Goal: Task Accomplishment & Management: Complete application form

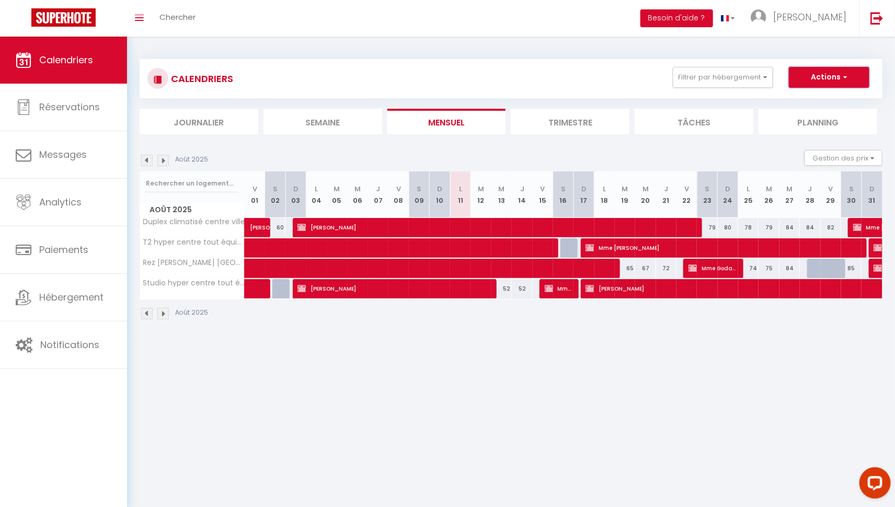
click at [820, 77] on button "Actions" at bounding box center [829, 77] width 81 height 21
click at [585, 312] on div "Août 2025" at bounding box center [511, 315] width 743 height 31
click at [165, 161] on img at bounding box center [163, 161] width 12 height 12
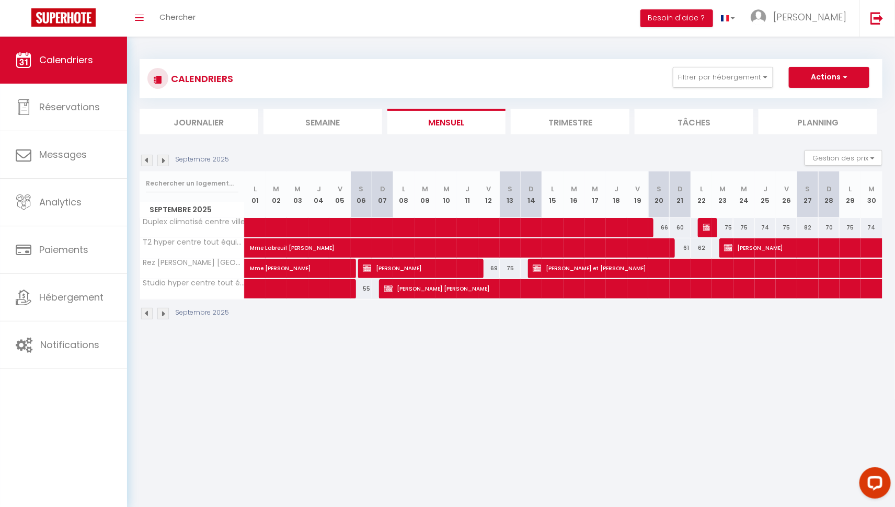
click at [165, 161] on img at bounding box center [163, 161] width 12 height 12
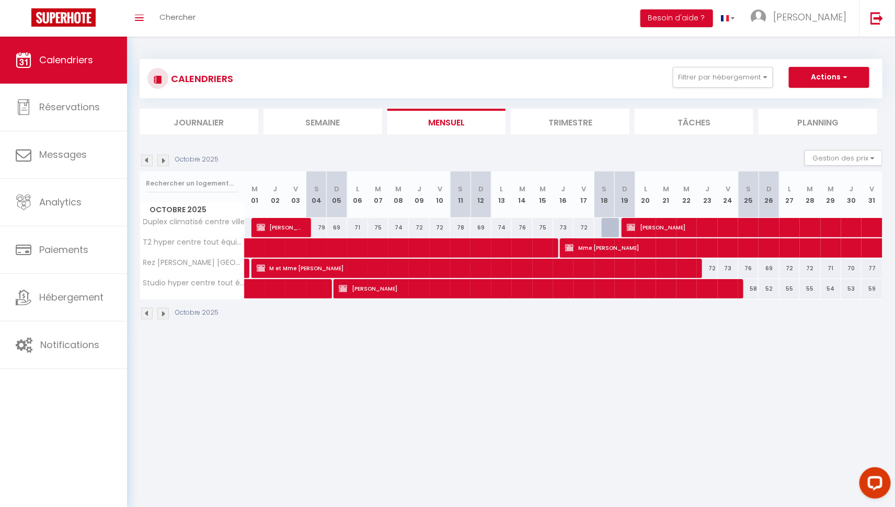
click at [165, 161] on img at bounding box center [163, 161] width 12 height 12
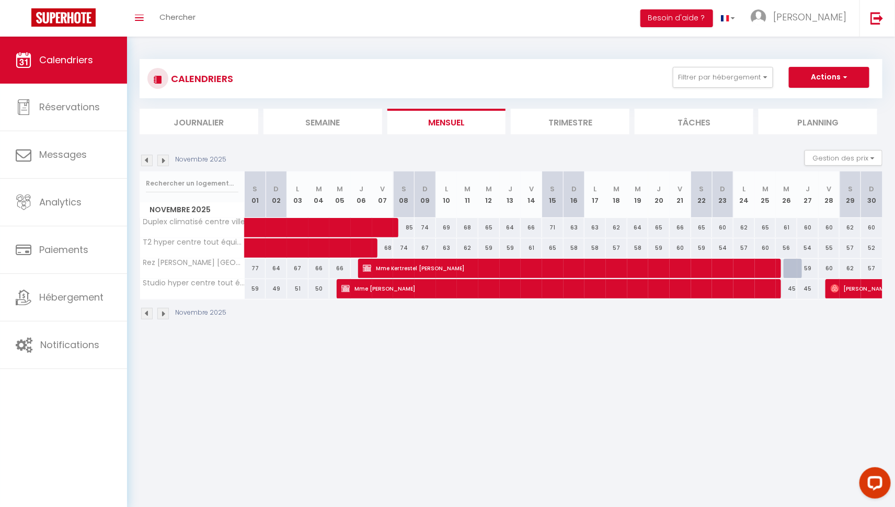
click at [165, 161] on img at bounding box center [163, 161] width 12 height 12
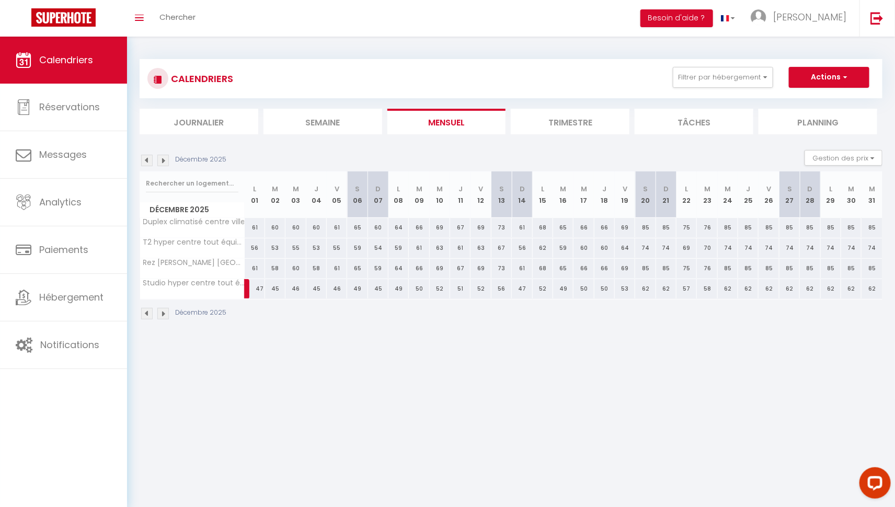
click at [165, 161] on img at bounding box center [163, 161] width 12 height 12
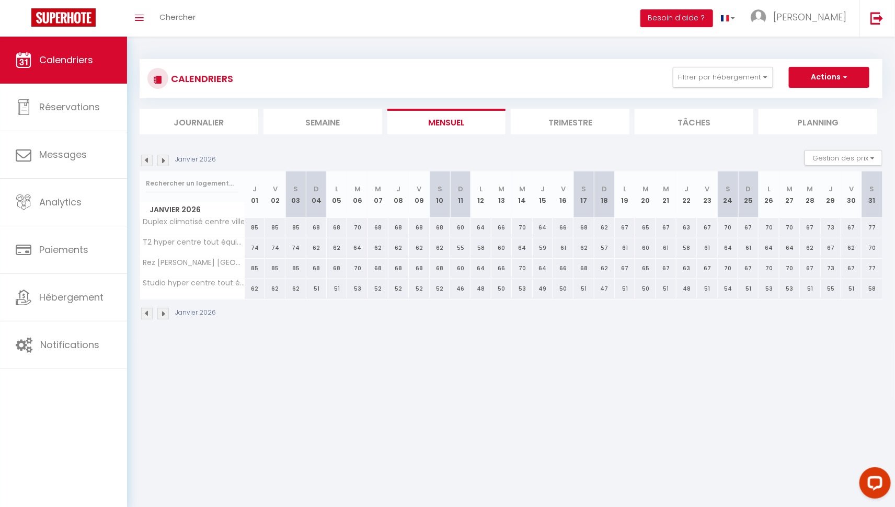
click at [165, 161] on img at bounding box center [163, 161] width 12 height 12
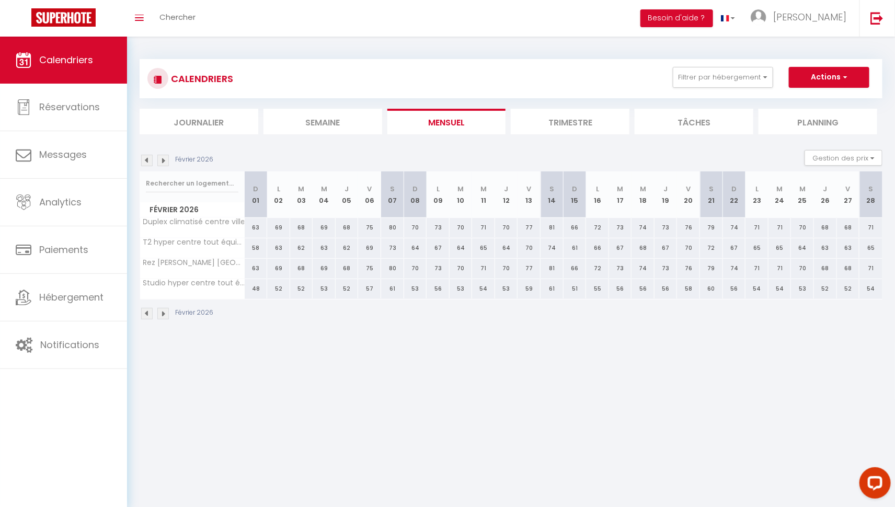
click at [165, 161] on img at bounding box center [163, 161] width 12 height 12
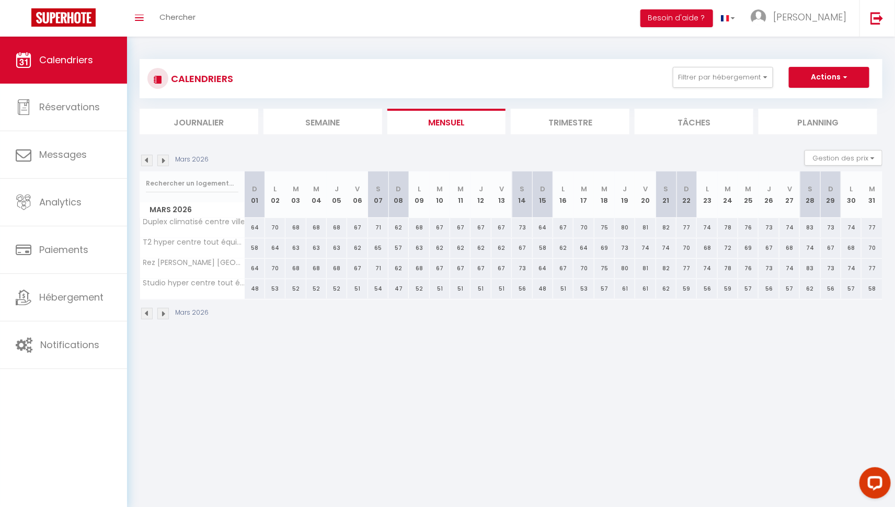
click at [165, 161] on img at bounding box center [163, 161] width 12 height 12
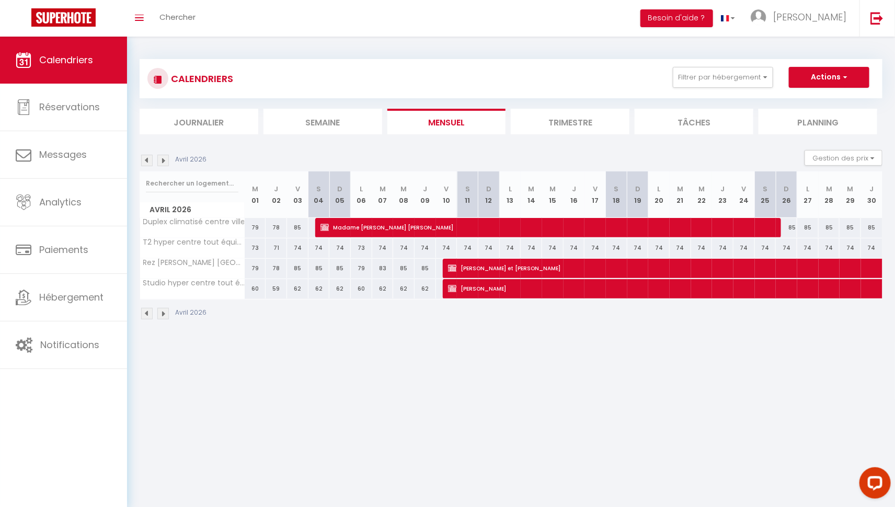
click at [165, 161] on img at bounding box center [163, 161] width 12 height 12
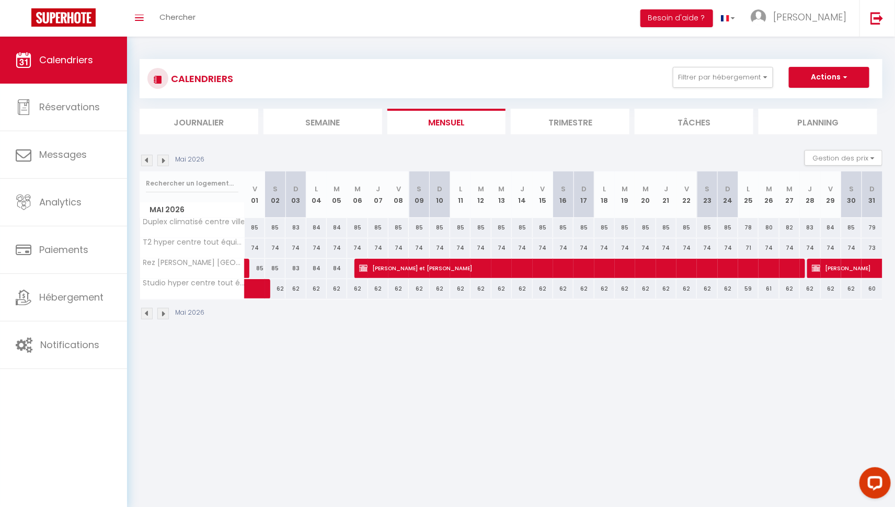
click at [165, 161] on img at bounding box center [163, 161] width 12 height 12
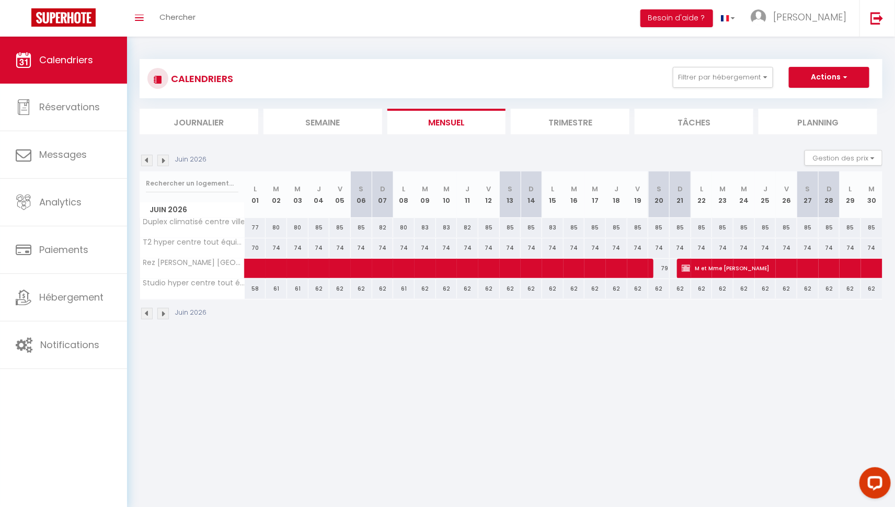
click at [165, 161] on img at bounding box center [163, 161] width 12 height 12
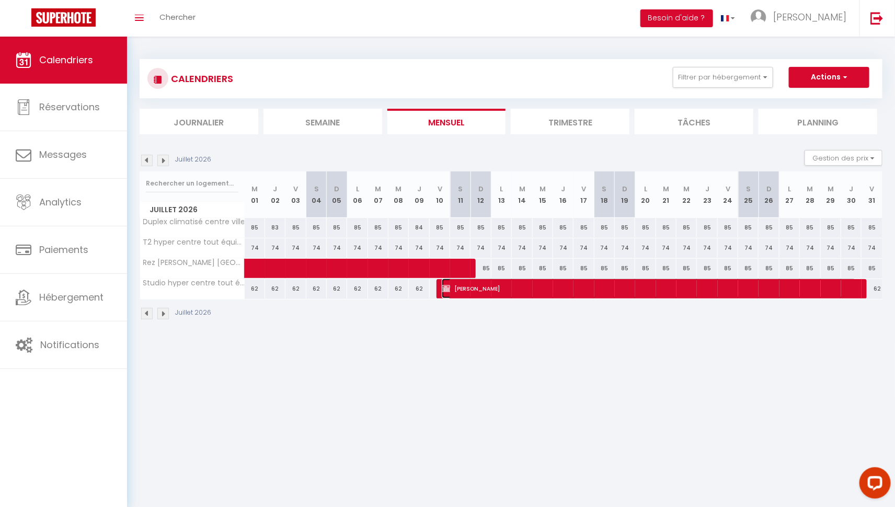
click at [491, 290] on span "[PERSON_NAME]" at bounding box center [649, 289] width 415 height 20
select select "OK"
select select "KO"
select select "0"
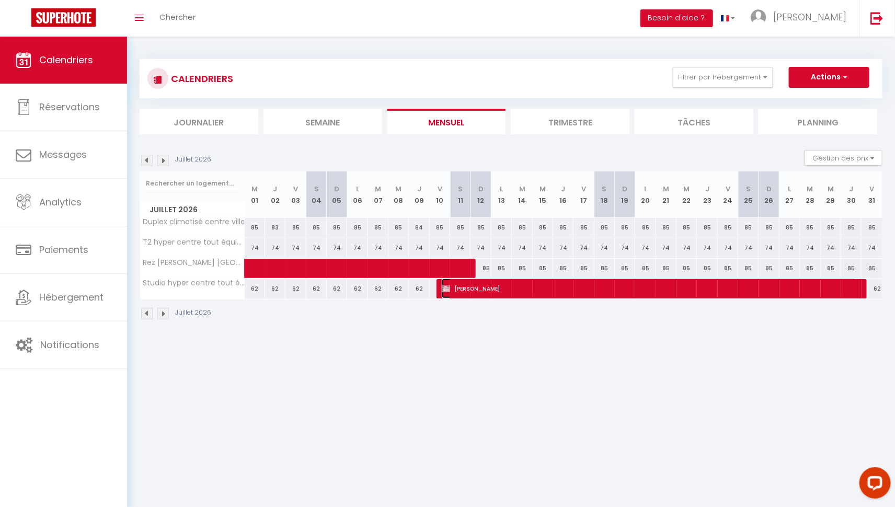
select select "1"
select select
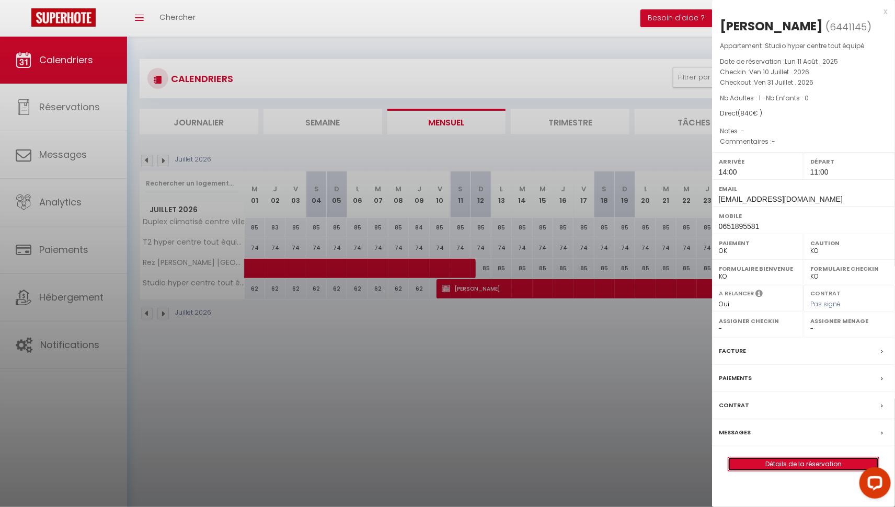
click at [784, 459] on link "Détails de la réservation" at bounding box center [804, 465] width 151 height 14
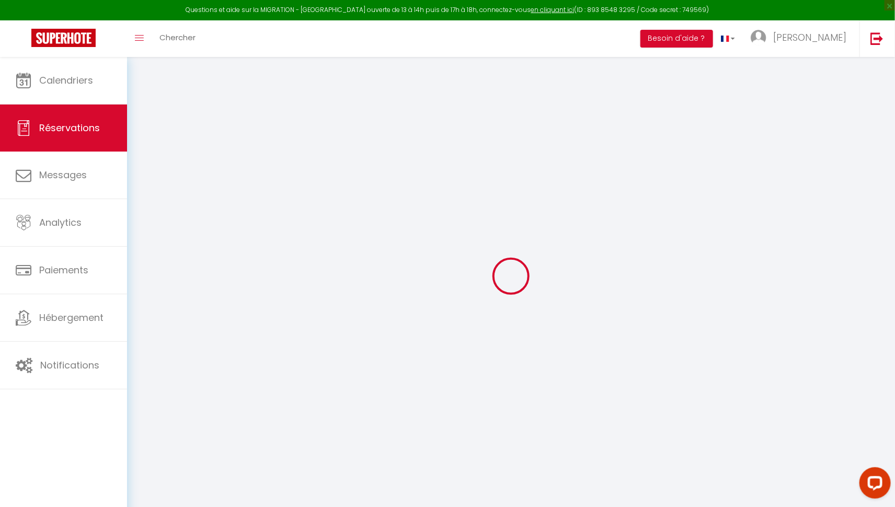
type input "Chrystelle"
type input "Massin"
type input "[EMAIL_ADDRESS][DOMAIN_NAME]"
type input "0651895581"
select select
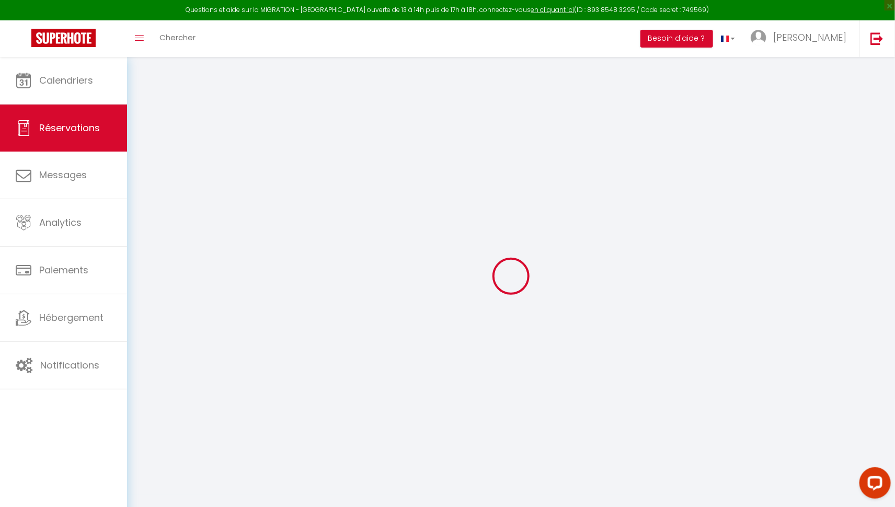
select select "24945"
select select "1"
type input "Ven 10 Juillet 2026"
select select
type input "Ven 31 Juillet 2026"
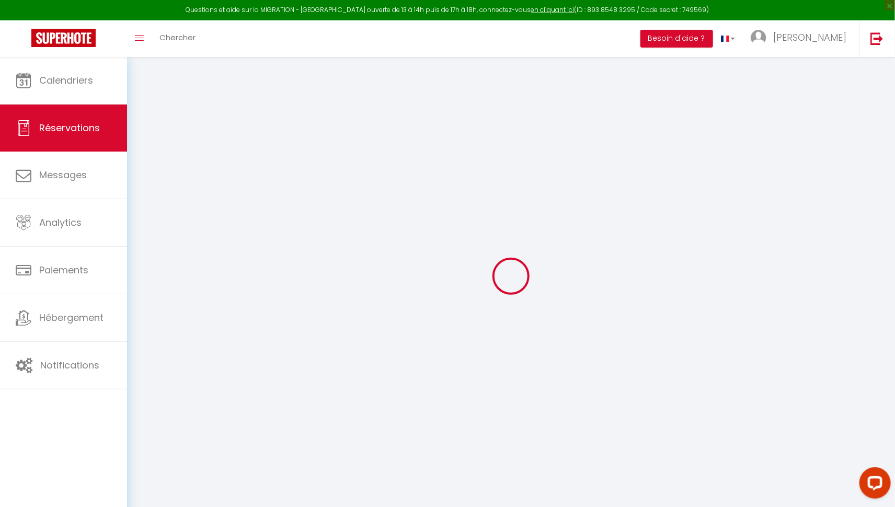
select select
type input "1"
select select "12"
select select
type input "840"
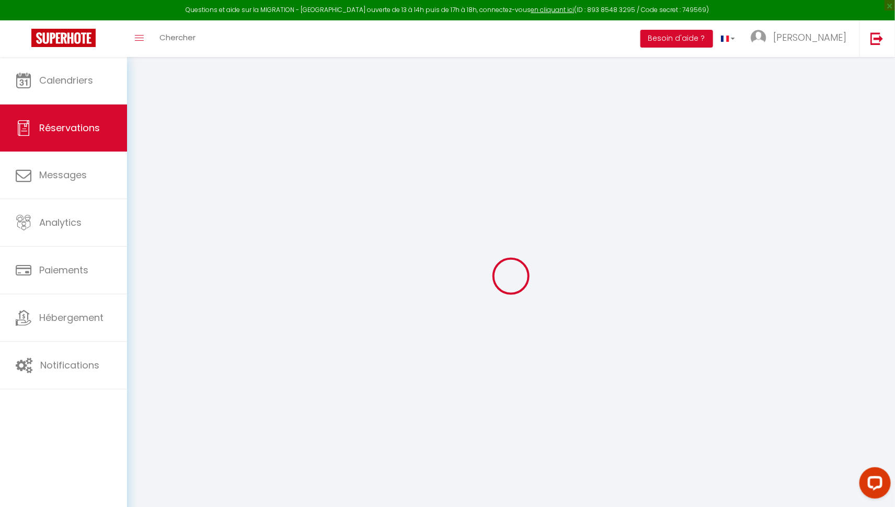
checkbox input "false"
type input "0"
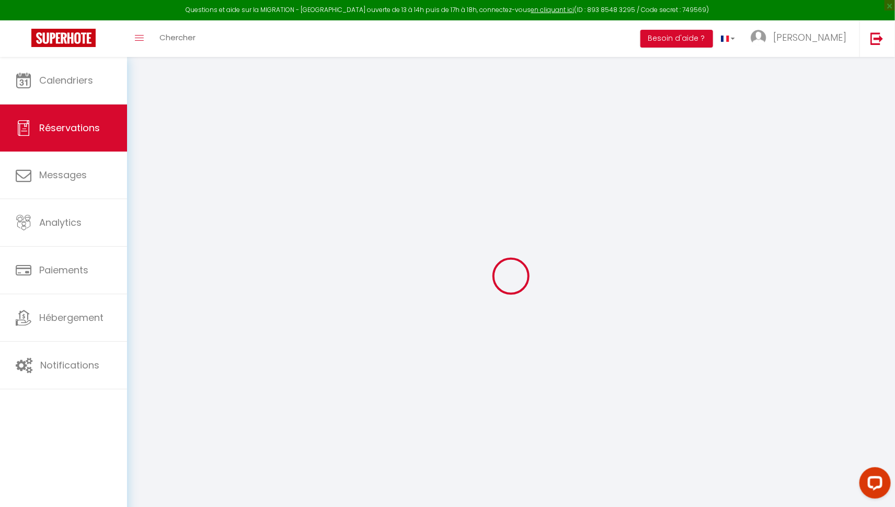
select select
select select "14"
checkbox input "false"
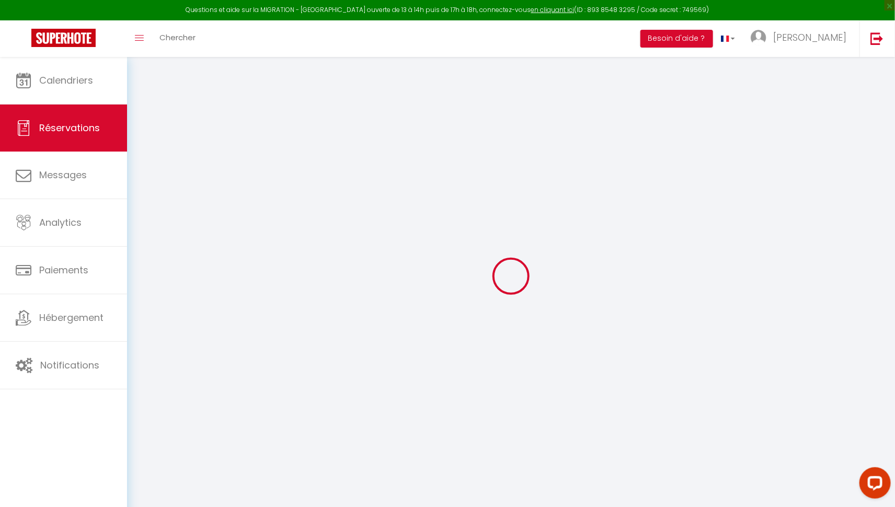
select select
checkbox input "false"
select select
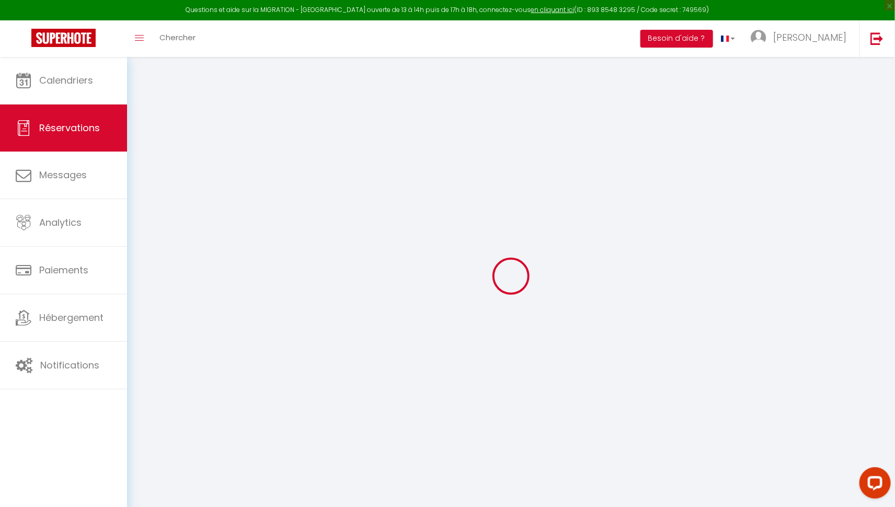
select select
checkbox input "false"
select select
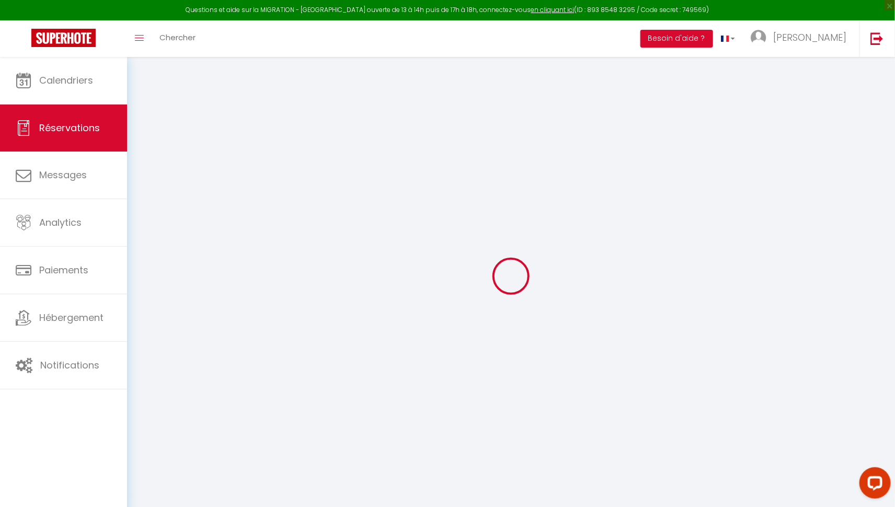
select select
checkbox input "false"
select select
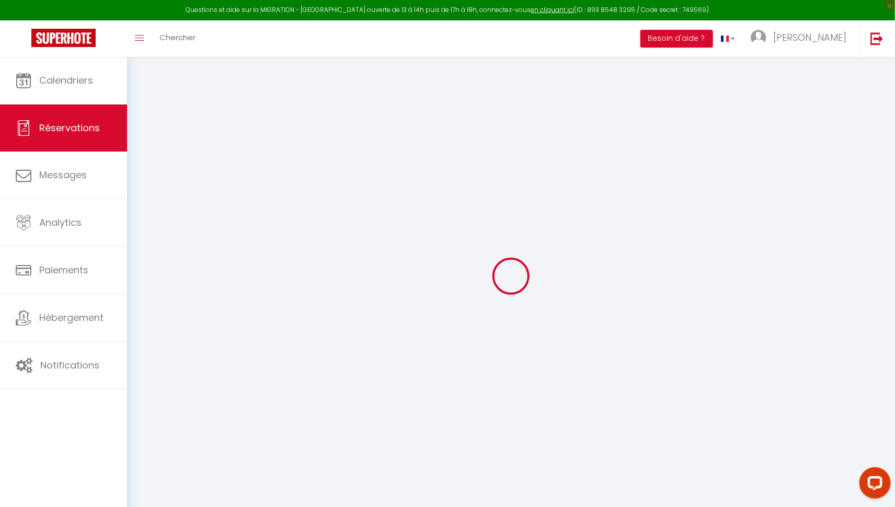
checkbox input "false"
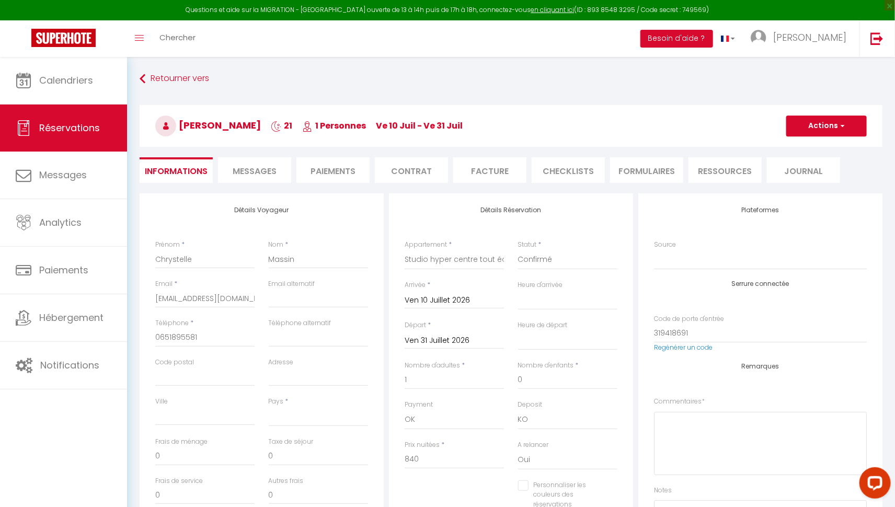
select select
checkbox input "false"
select select "14:00"
select select "11:00"
click at [276, 379] on input "Adresse" at bounding box center [318, 377] width 99 height 19
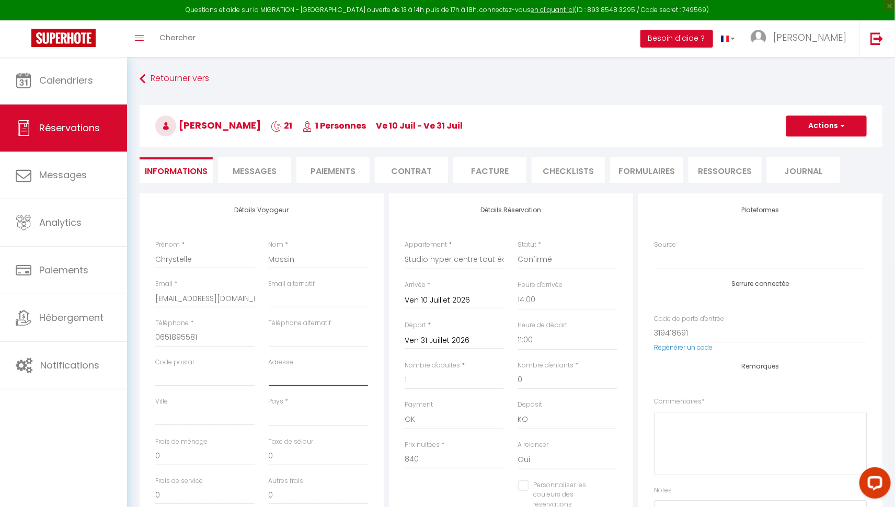
type input "1"
select select
checkbox input "false"
type input "1"
select select
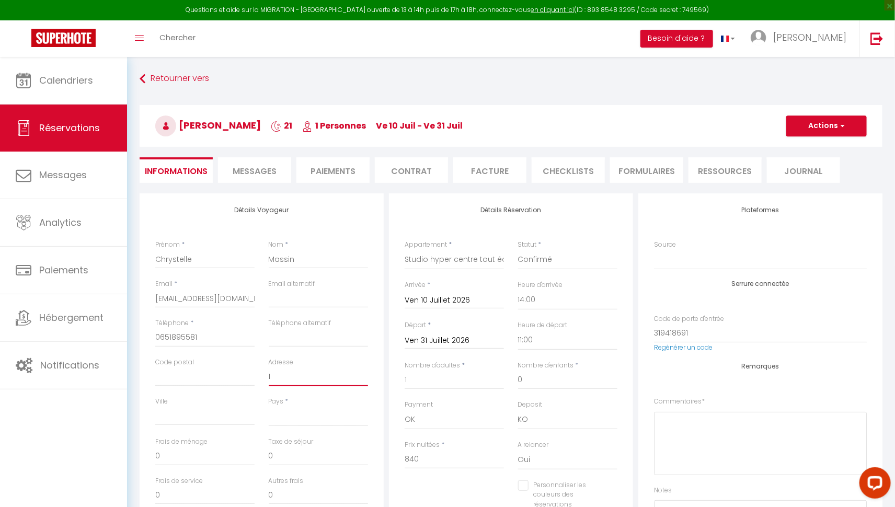
checkbox input "false"
type input "1 s"
select select
checkbox input "false"
type input "1 sq"
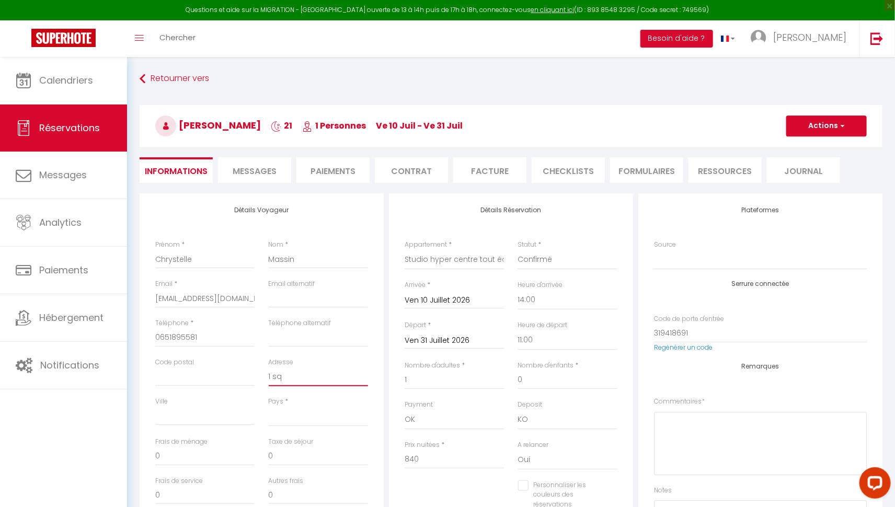
select select
checkbox input "false"
type input "1 squ"
select select
checkbox input "false"
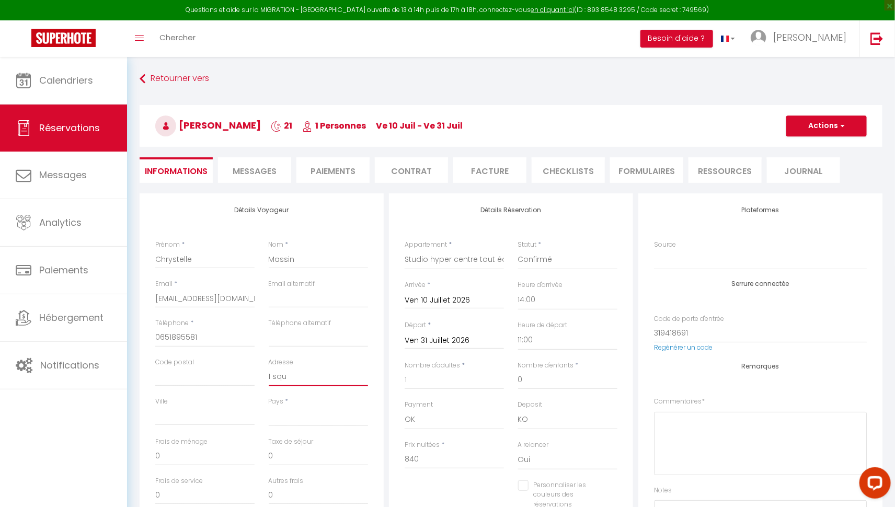
type input "1 squa"
select select
checkbox input "false"
type input "1 squar"
select select
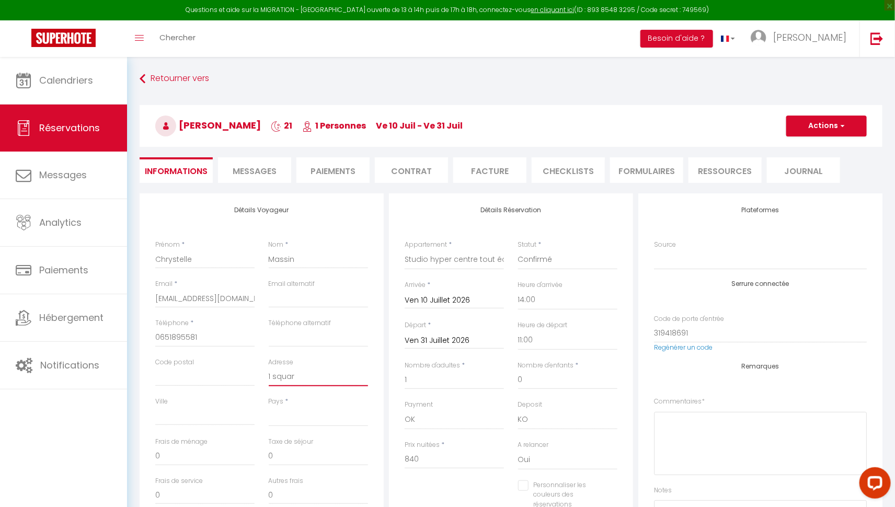
checkbox input "false"
type input "1 square"
select select
checkbox input "false"
type input "1 square"
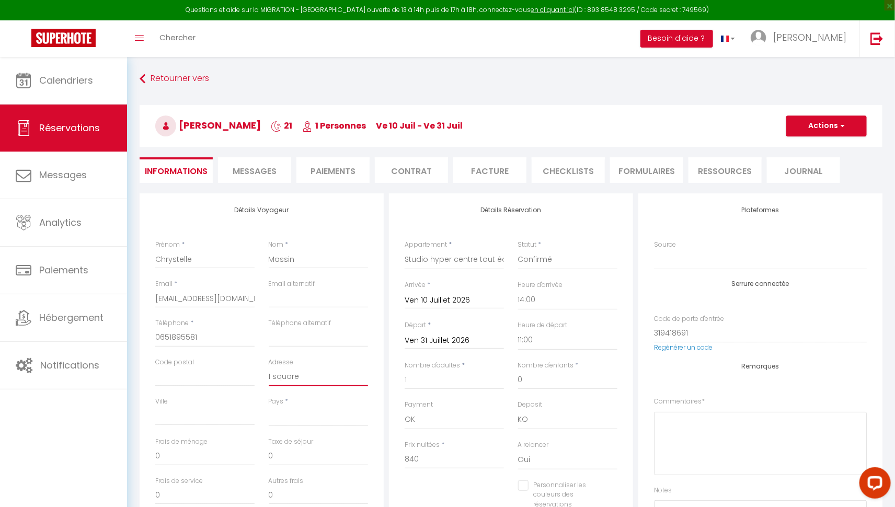
select select
checkbox input "false"
type input "1 square d"
select select
checkbox input "false"
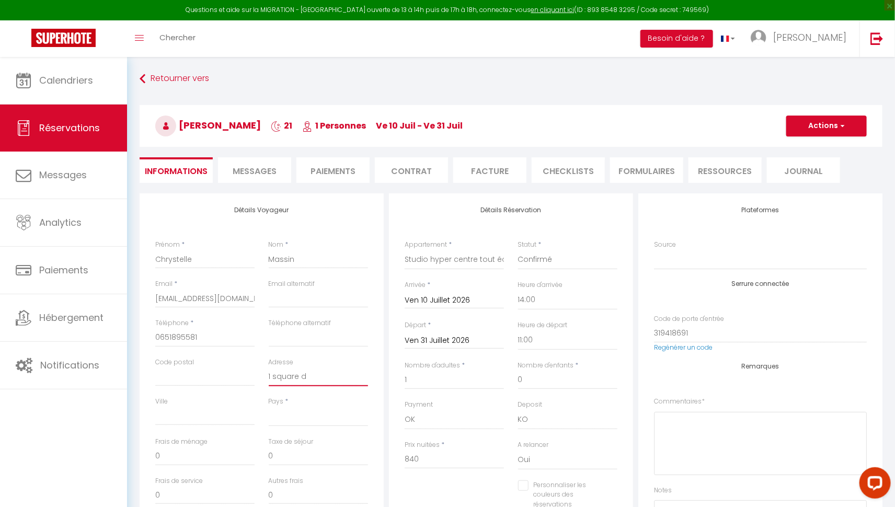
type input "1 square de"
select select
checkbox input "false"
type input "1 square de"
select select
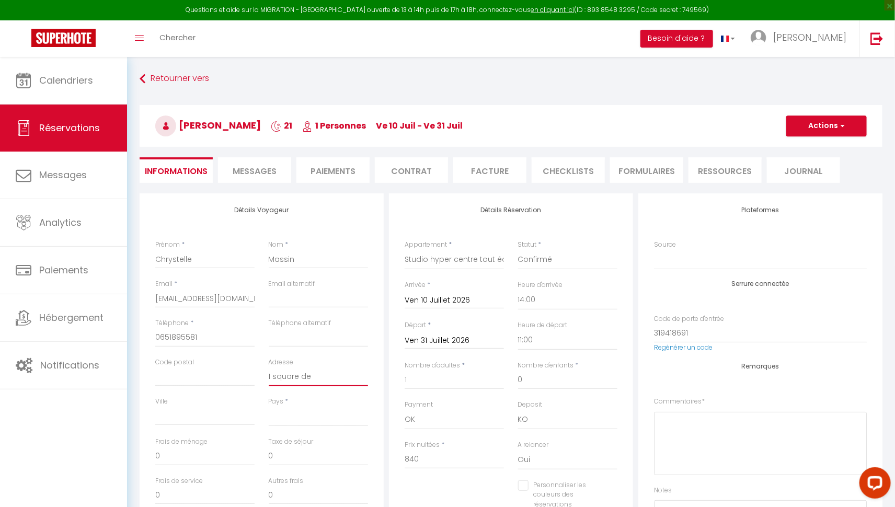
checkbox input "false"
type input "1 square de l"
select select
checkbox input "false"
type input "1 square de la"
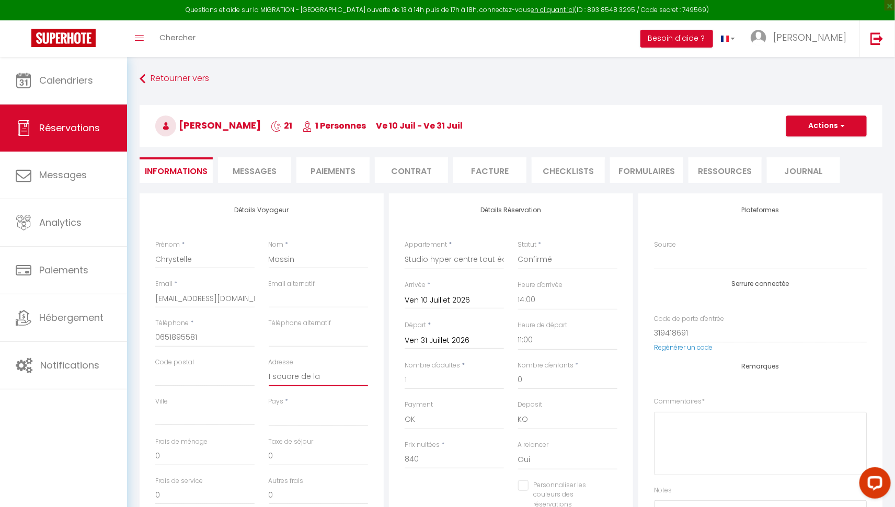
select select
checkbox input "false"
type input "1 square de la"
select select
checkbox input "false"
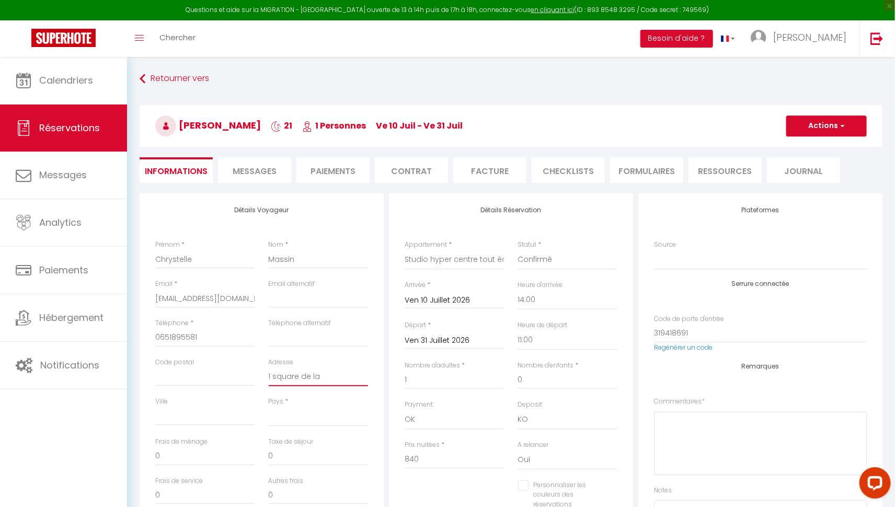
type input "1 square de la m"
select select
checkbox input "false"
type input "1 square de la mu"
select select
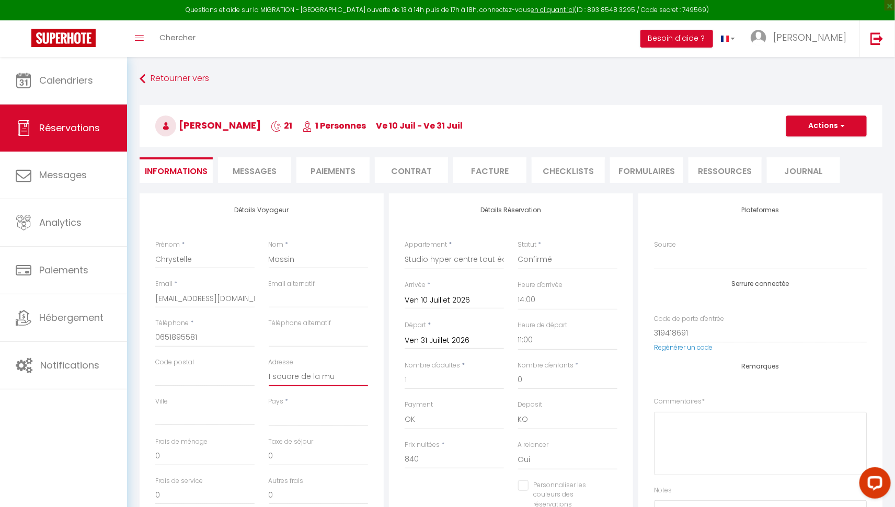
checkbox input "false"
type input "1 square de la mut"
select select
checkbox input "false"
type input "1 square de la mutu"
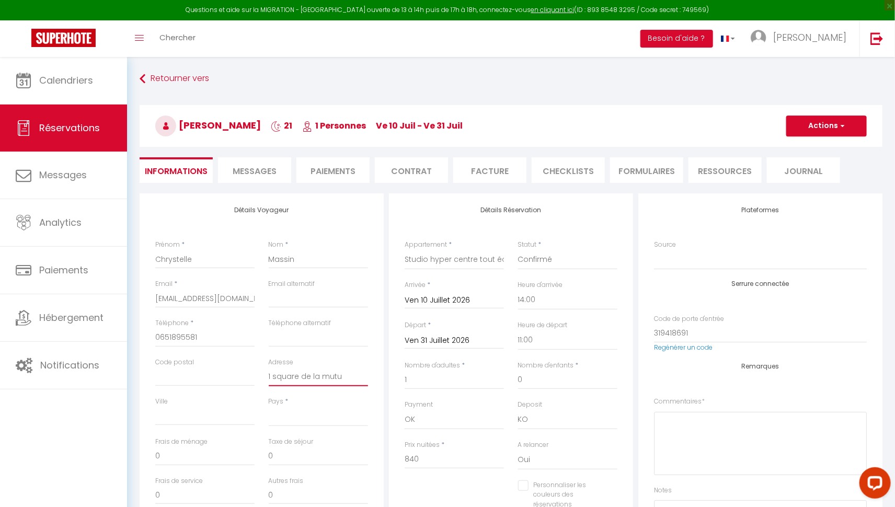
select select
checkbox input "false"
type input "[STREET_ADDRESS]"
select select
checkbox input "false"
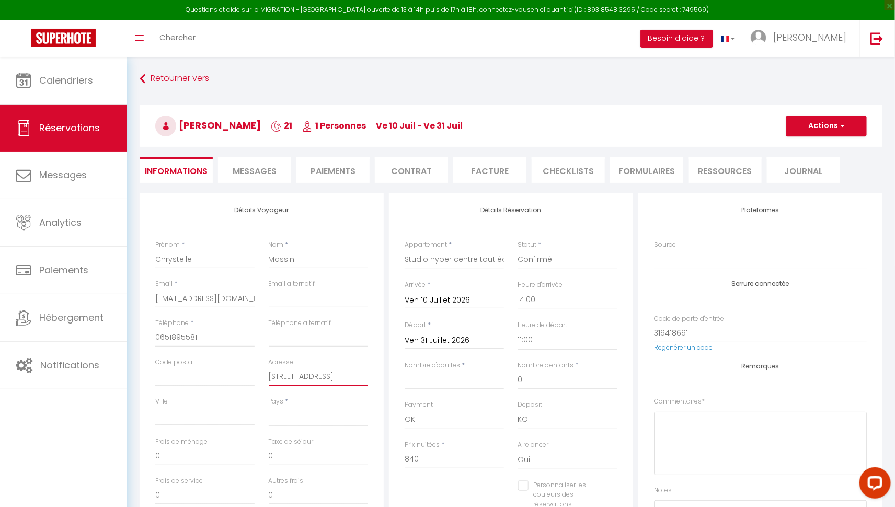
type input "1 square de la mutual"
select select
checkbox input "false"
type input "1 square de la mutuali"
select select
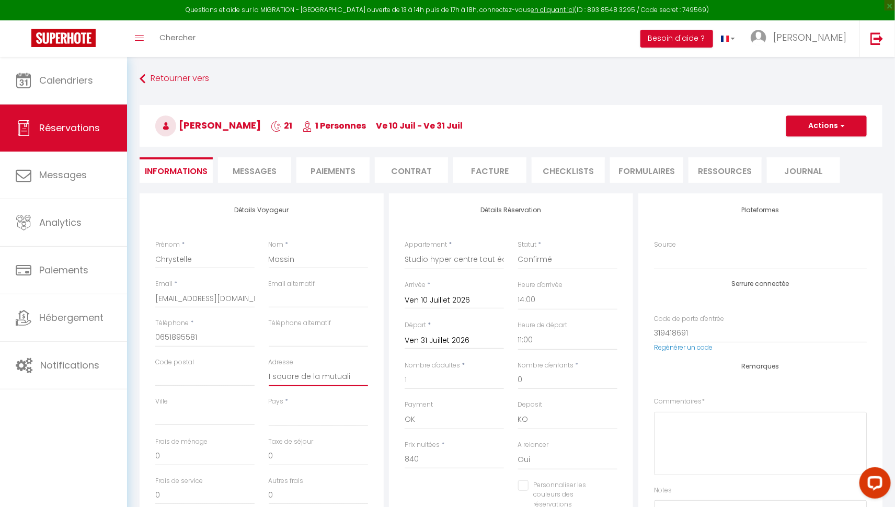
checkbox input "false"
type input "1 square de la mutualit"
select select
checkbox input "false"
type input "1 square de la mutualité"
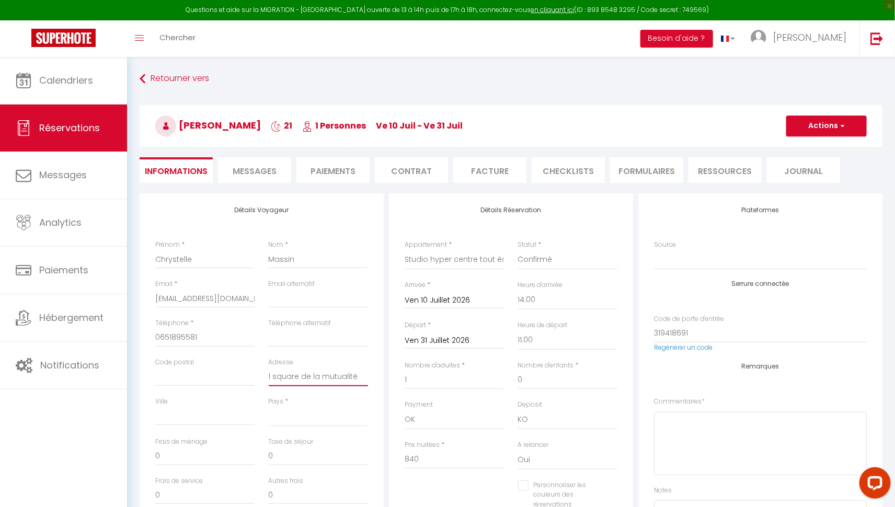
select select
checkbox input "false"
type input "1 square de la mutualité"
click at [199, 413] on input "Ville" at bounding box center [204, 416] width 99 height 19
type input "6"
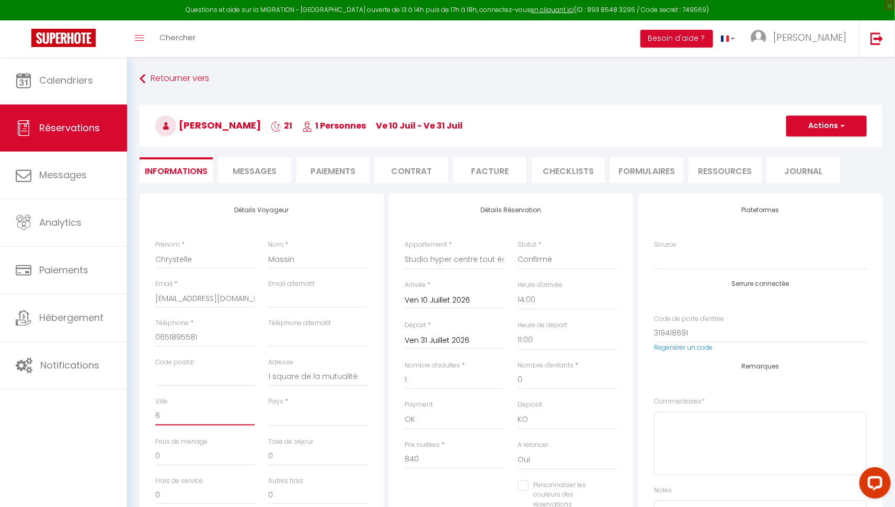
select select
checkbox input "false"
type input "62"
select select
checkbox input "false"
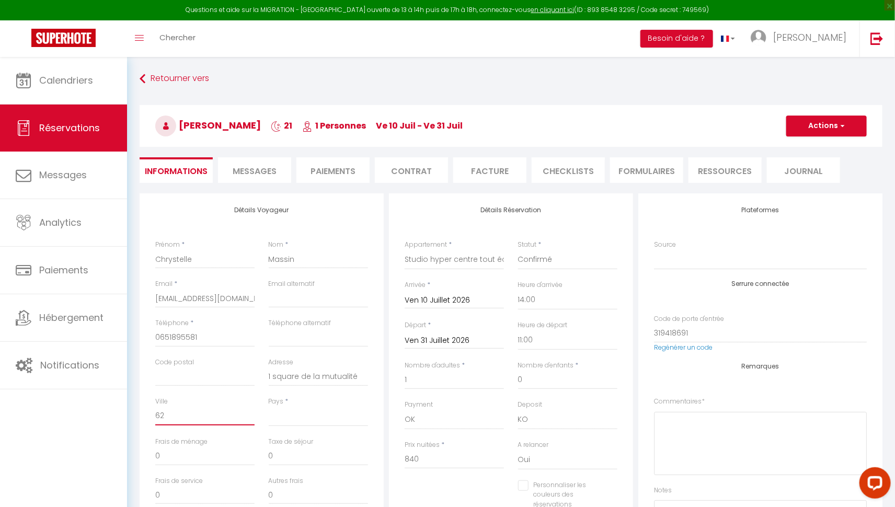
type input "622"
select select
checkbox input "false"
type input "6220"
select select
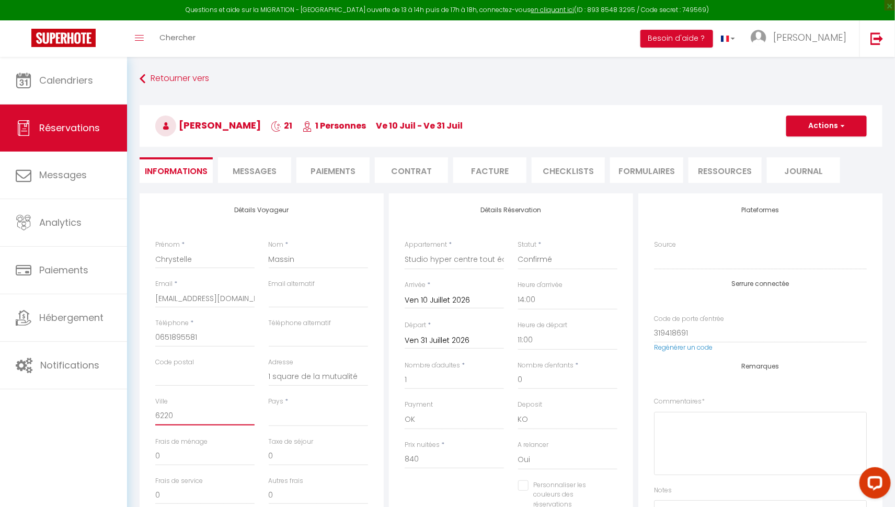
checkbox input "false"
type input "62200"
select select
checkbox input "false"
select select
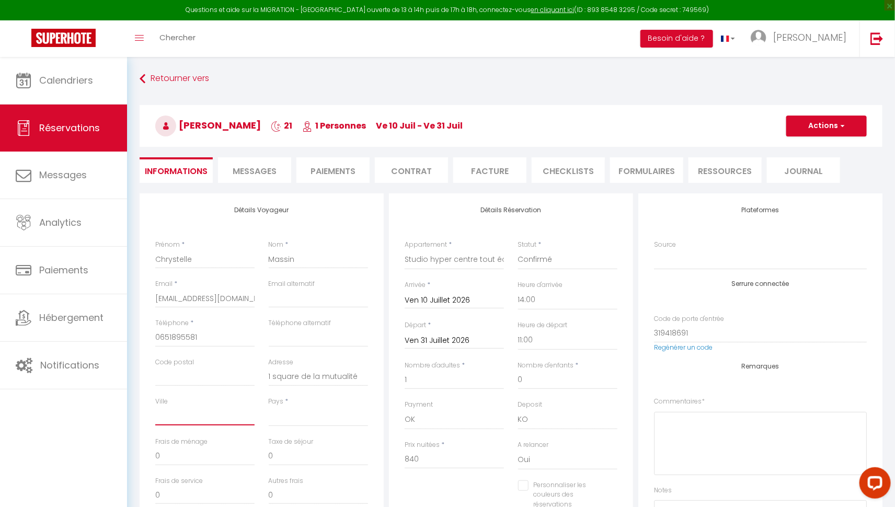
checkbox input "false"
click at [164, 373] on input "Code postal" at bounding box center [204, 377] width 99 height 19
paste input "62200"
type input "62200"
select select
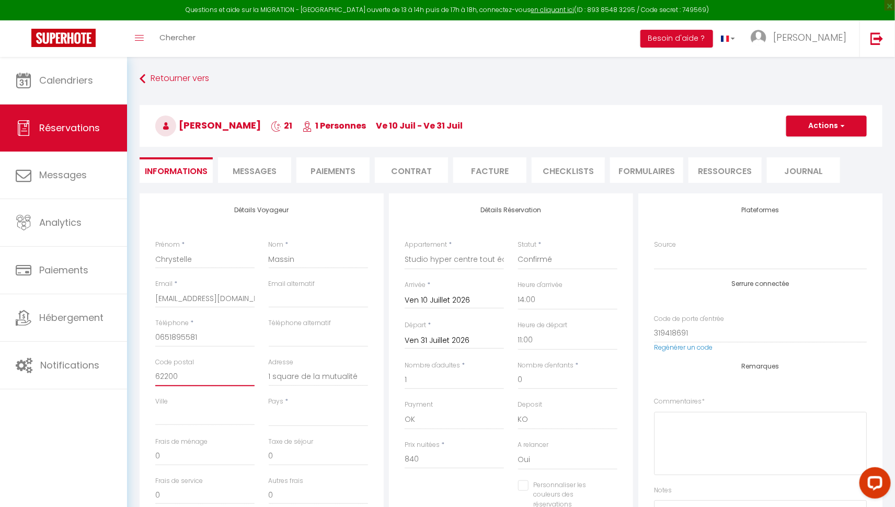
checkbox input "false"
type input "62200"
click at [176, 417] on input "Ville" at bounding box center [204, 416] width 99 height 19
type input "B"
select select
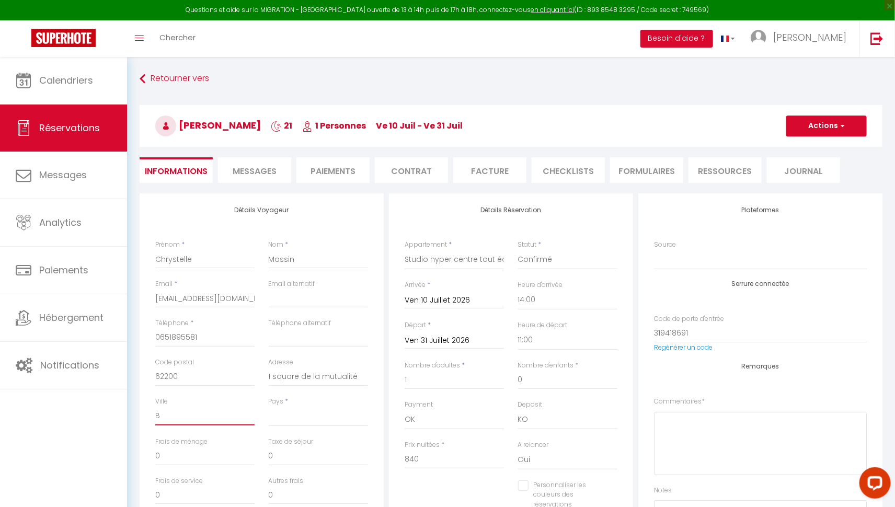
checkbox input "false"
type input "Bo"
select select
checkbox input "false"
type input "Bou"
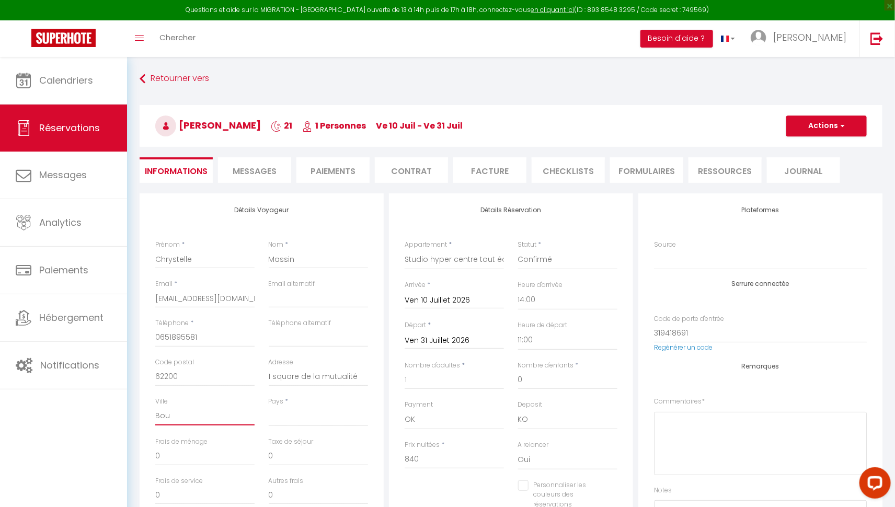
select select
checkbox input "false"
type input "Boul"
select select
checkbox input "false"
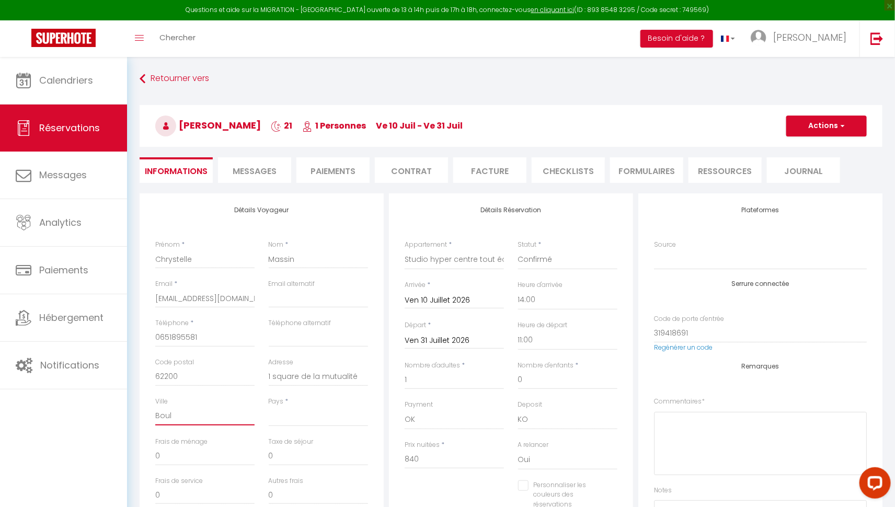
type input "Boulo"
select select
checkbox input "false"
type input "Boulog"
select select
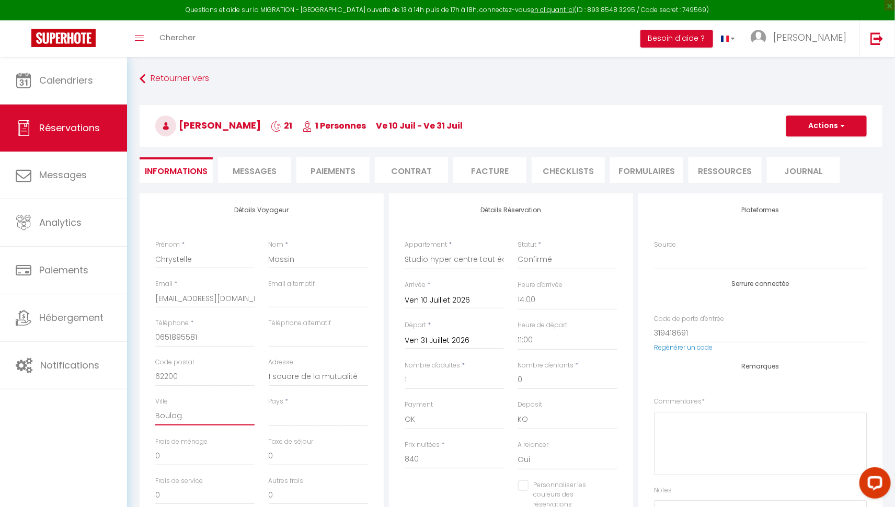
checkbox input "false"
type input "Boulogn"
select select
checkbox input "false"
type input "Boulogne"
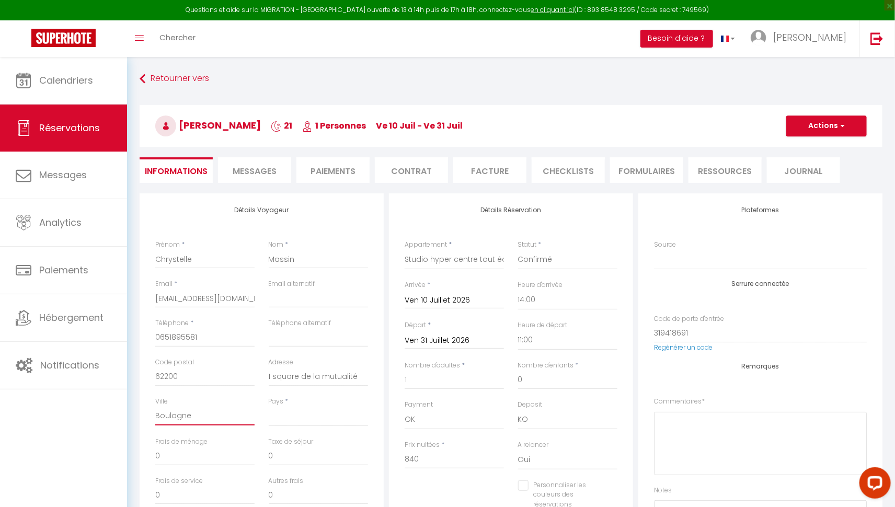
select select
checkbox input "false"
type input "Boulogne"
select select
checkbox input "false"
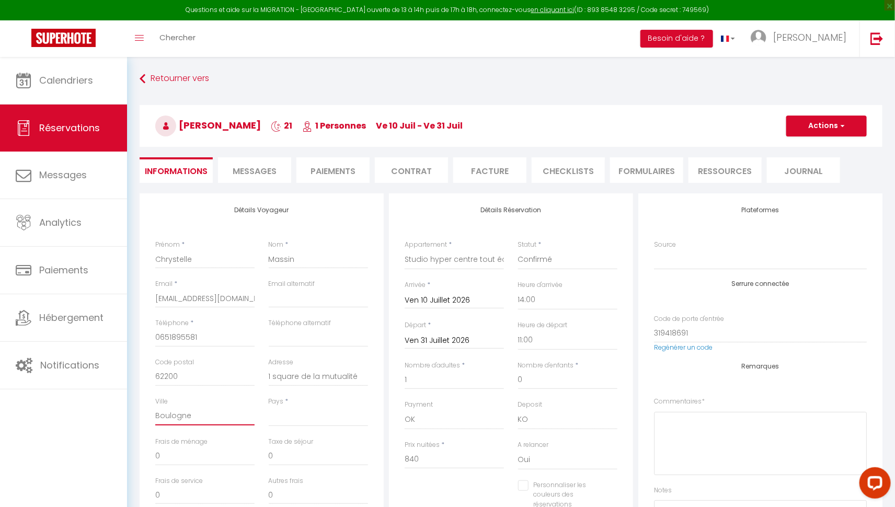
type input "Boulogne s"
select select
checkbox input "false"
type input "Boulogne su"
select select
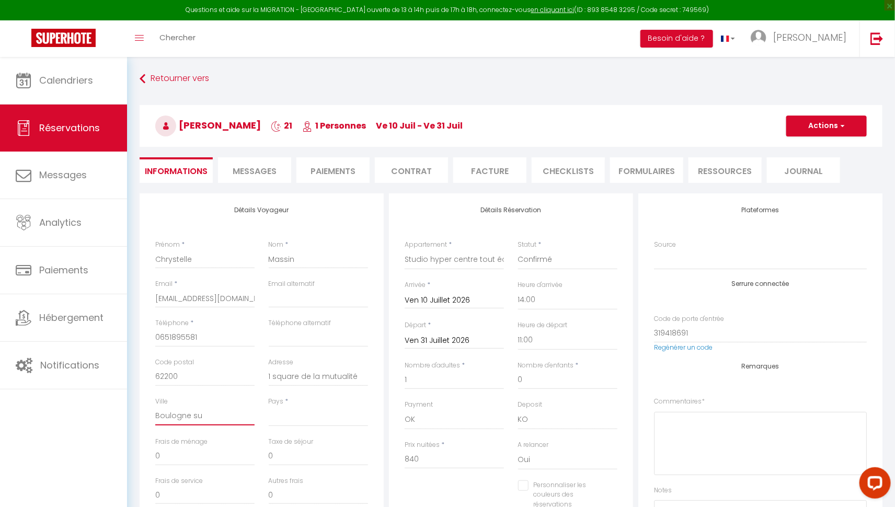
checkbox input "false"
type input "[GEOGRAPHIC_DATA]"
select select
checkbox input "false"
type input "[GEOGRAPHIC_DATA]"
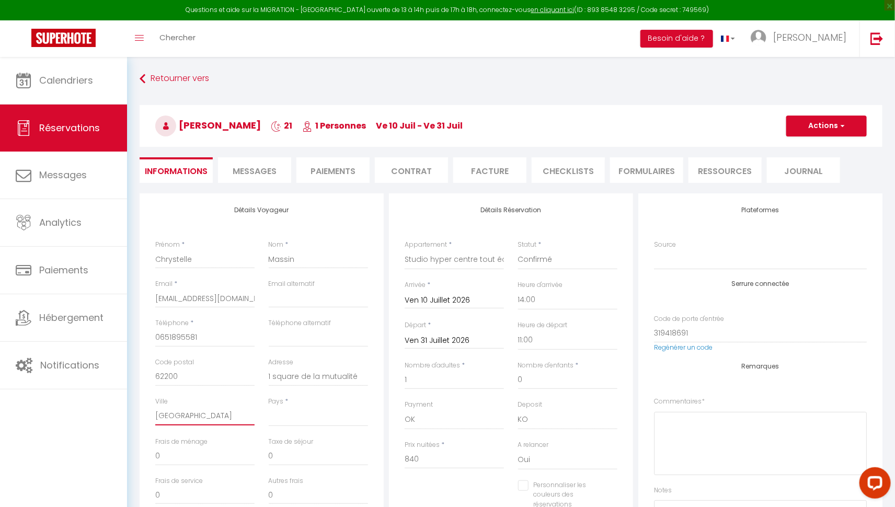
select select
checkbox input "false"
type input "Boulogne sur e"
select select
checkbox input "false"
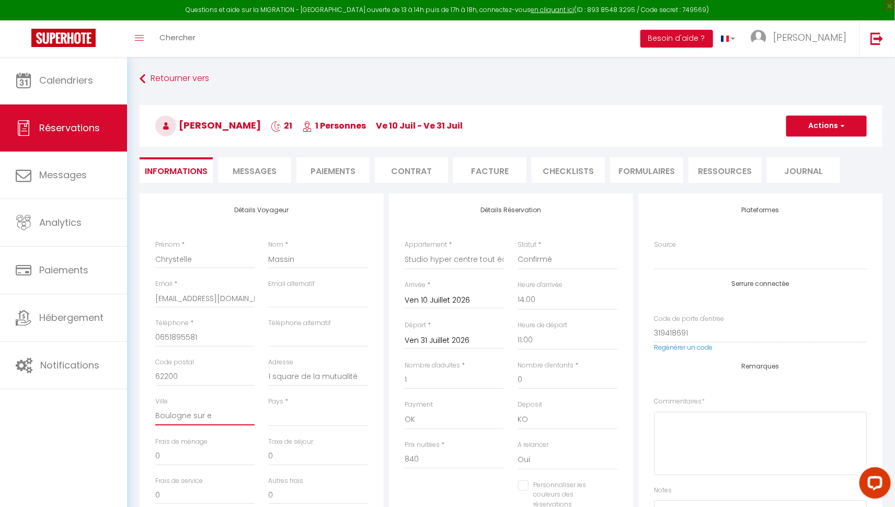
type input "[GEOGRAPHIC_DATA]"
select select
checkbox input "false"
type input "Boulogne sur m"
select select
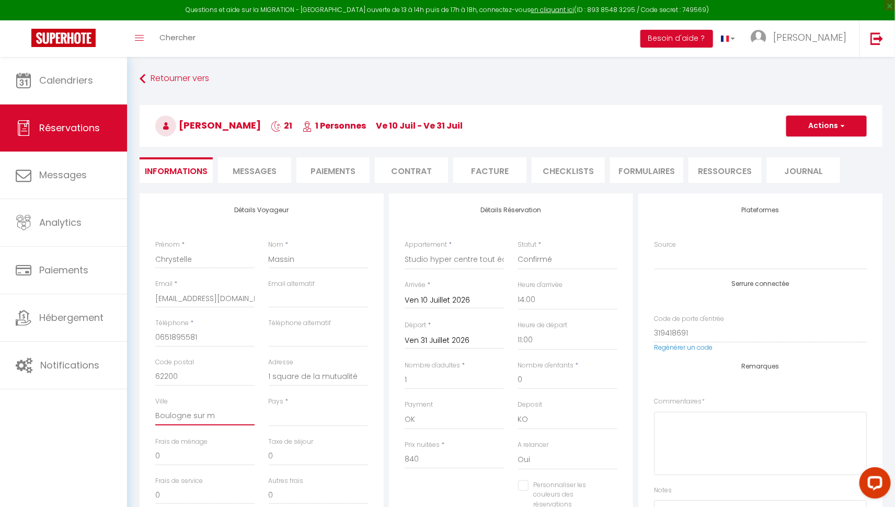
checkbox input "false"
type input "Boulogne sur me"
select select
checkbox input "false"
type input "Boulogne sur mer"
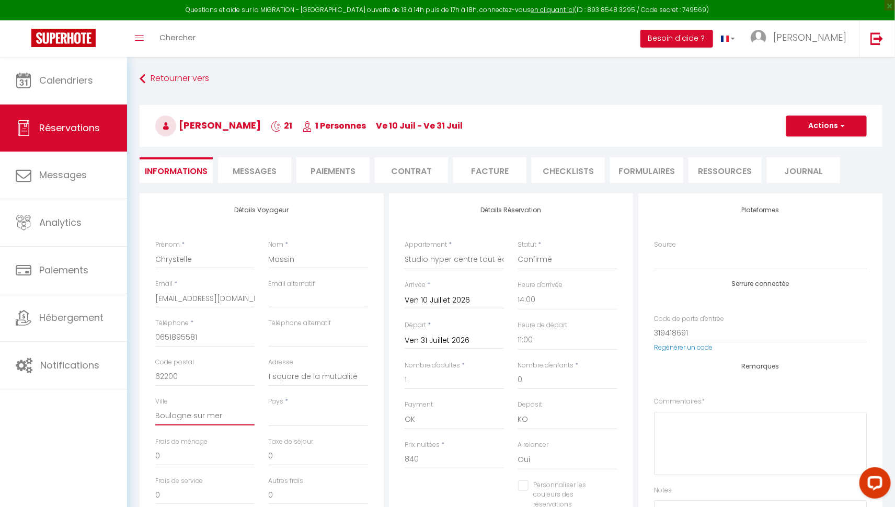
select select
click at [301, 421] on select "[GEOGRAPHIC_DATA] [GEOGRAPHIC_DATA] [GEOGRAPHIC_DATA] [GEOGRAPHIC_DATA] [GEOGRA…" at bounding box center [318, 417] width 99 height 20
click at [269, 407] on select "[GEOGRAPHIC_DATA] [GEOGRAPHIC_DATA] [GEOGRAPHIC_DATA] [GEOGRAPHIC_DATA] [GEOGRA…" at bounding box center [318, 417] width 99 height 20
click at [223, 301] on input "[EMAIL_ADDRESS][DOMAIN_NAME]" at bounding box center [204, 298] width 99 height 19
drag, startPoint x: 245, startPoint y: 300, endPoint x: 151, endPoint y: 296, distance: 94.2
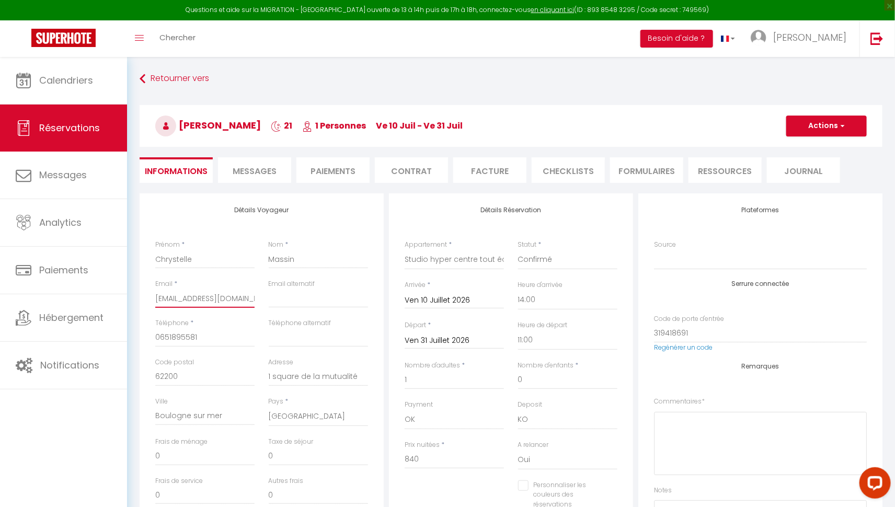
click at [151, 296] on div "Email * [EMAIL_ADDRESS][DOMAIN_NAME]" at bounding box center [206, 298] width 114 height 39
click at [826, 125] on button "Actions" at bounding box center [827, 126] width 81 height 21
click at [808, 145] on link "Enregistrer" at bounding box center [816, 149] width 83 height 14
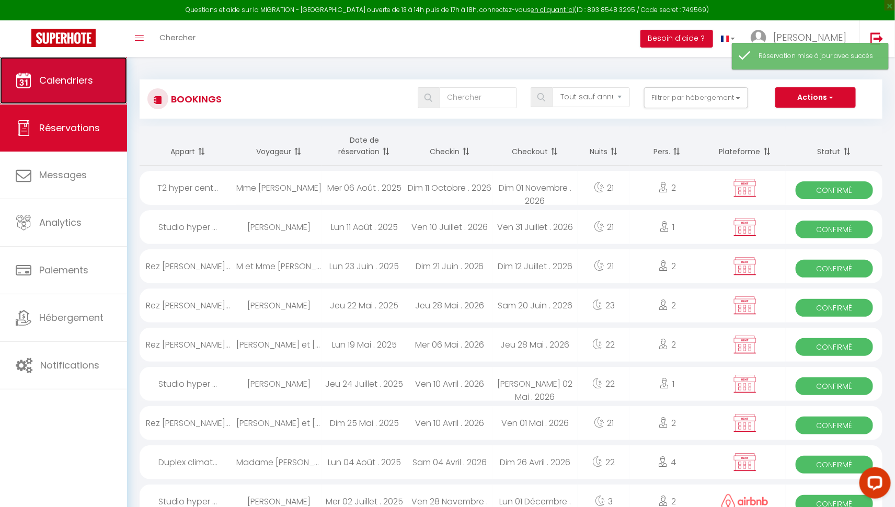
click at [69, 74] on span "Calendriers" at bounding box center [66, 80] width 54 height 13
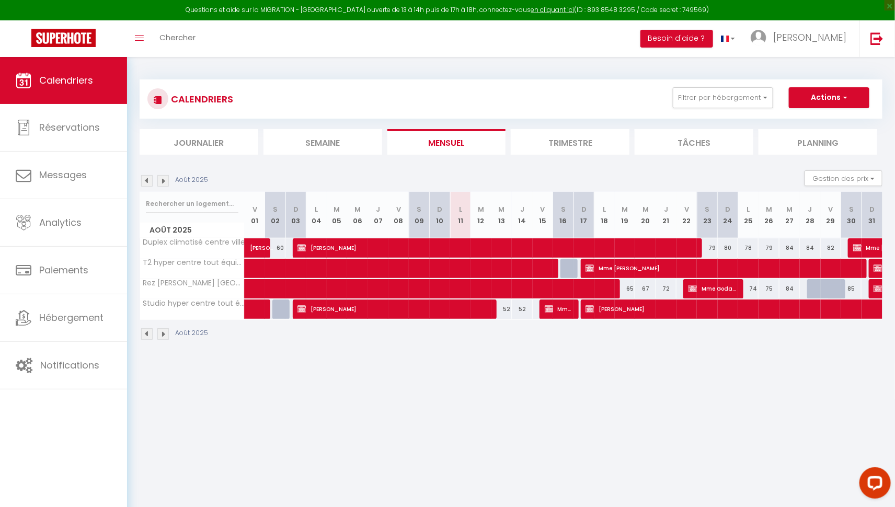
click at [168, 183] on img at bounding box center [163, 181] width 12 height 12
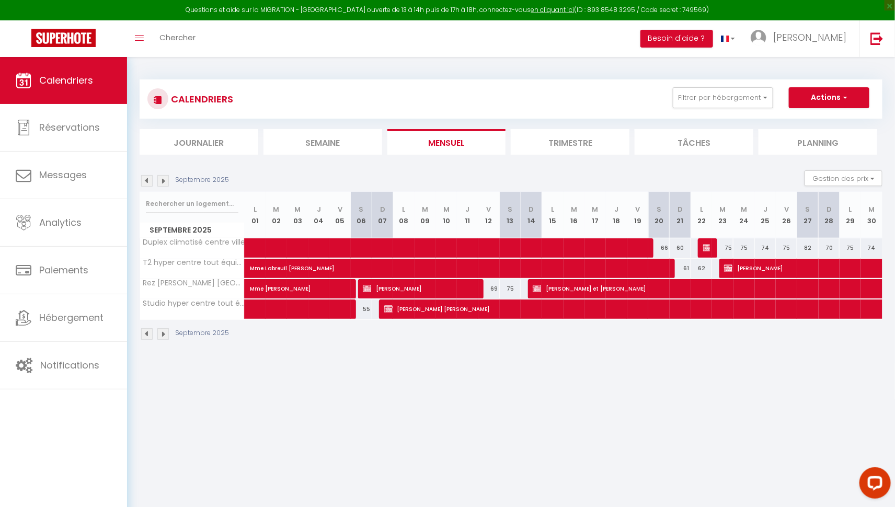
click at [168, 183] on img at bounding box center [163, 181] width 12 height 12
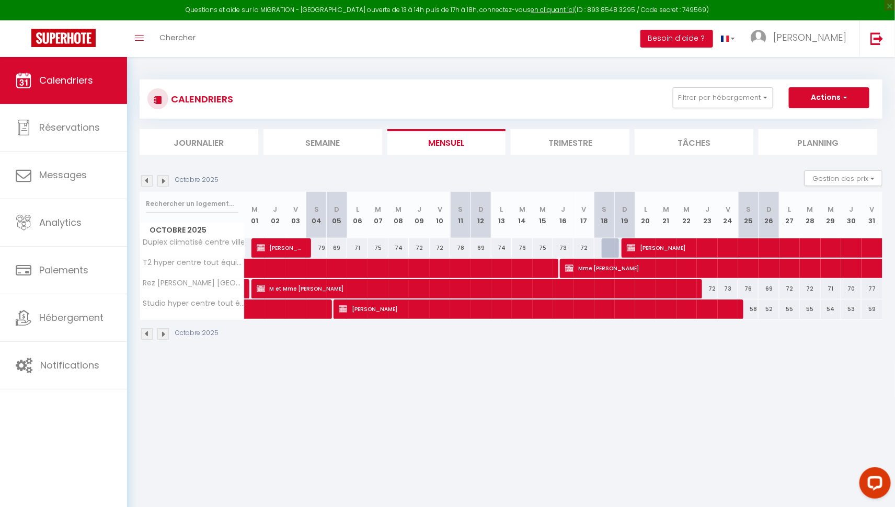
click at [168, 183] on img at bounding box center [163, 181] width 12 height 12
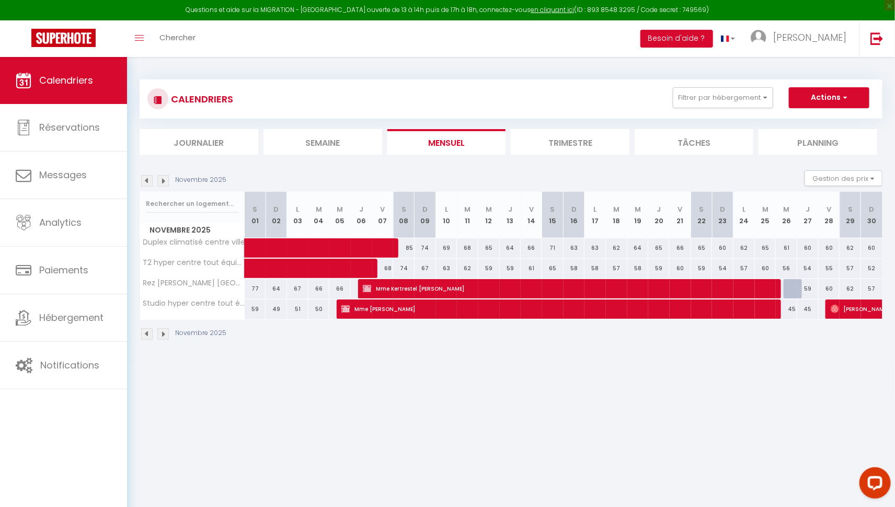
click at [166, 182] on img at bounding box center [163, 181] width 12 height 12
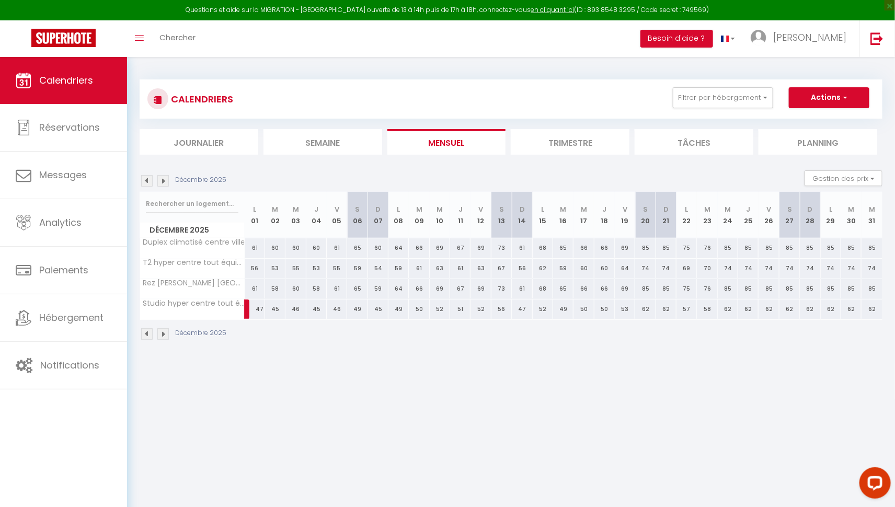
click at [166, 182] on img at bounding box center [163, 181] width 12 height 12
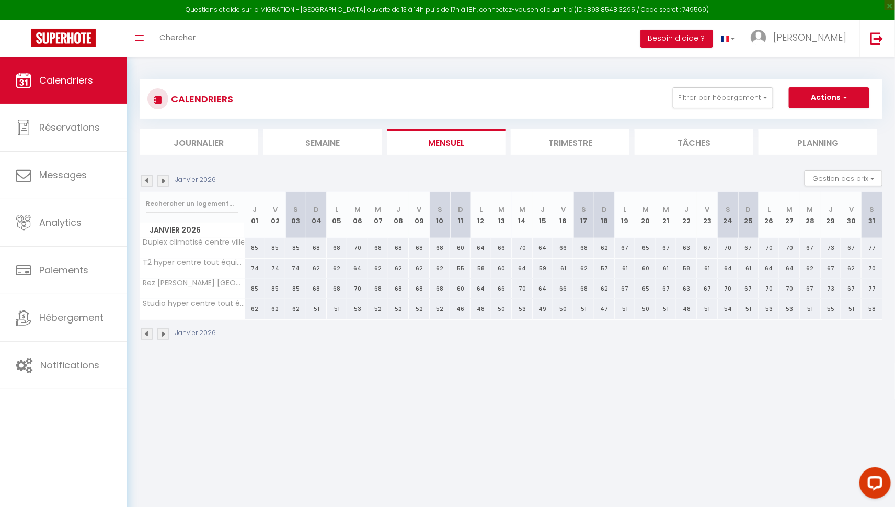
click at [166, 182] on img at bounding box center [163, 181] width 12 height 12
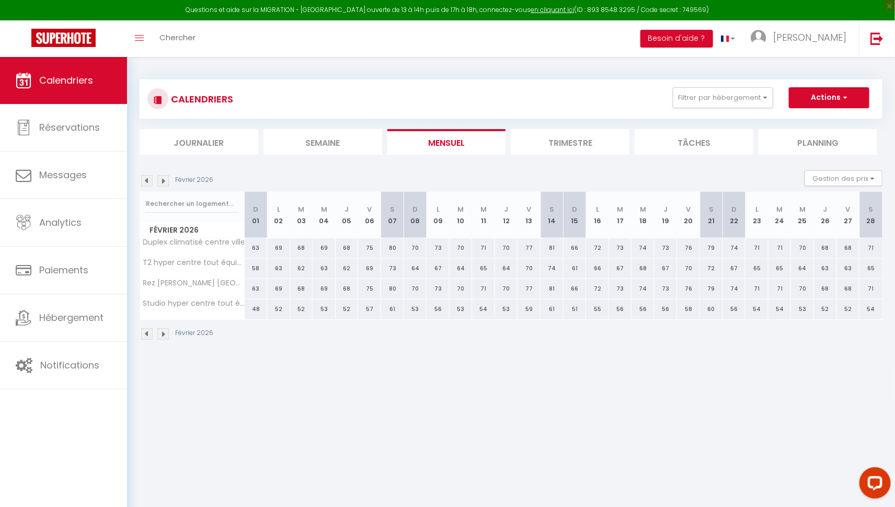
click at [166, 182] on img at bounding box center [163, 181] width 12 height 12
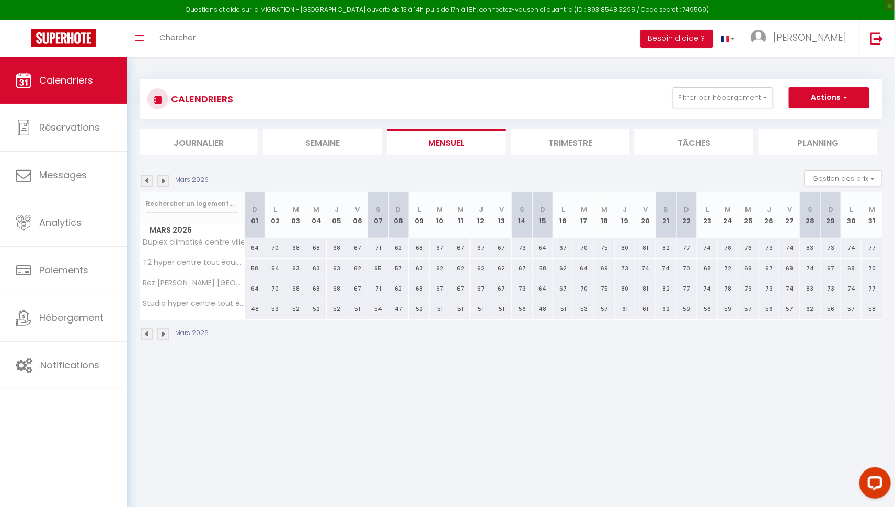
click at [166, 182] on img at bounding box center [163, 181] width 12 height 12
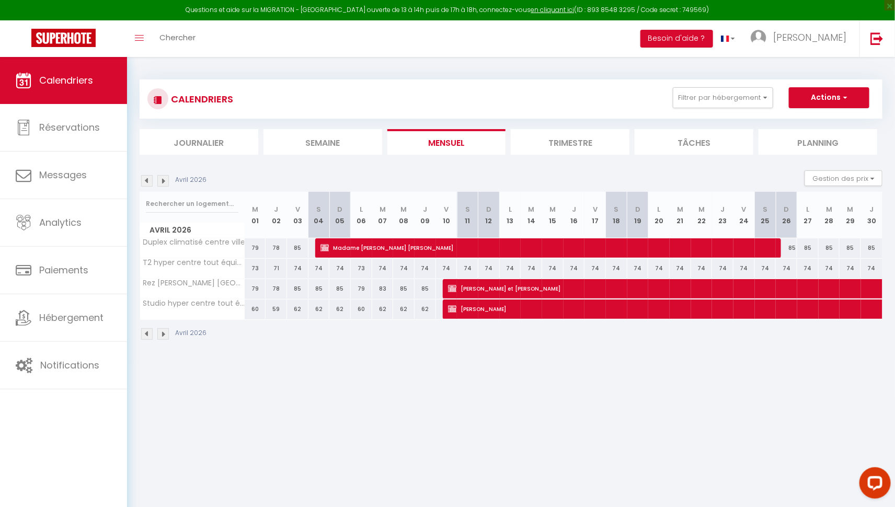
click at [166, 182] on img at bounding box center [163, 181] width 12 height 12
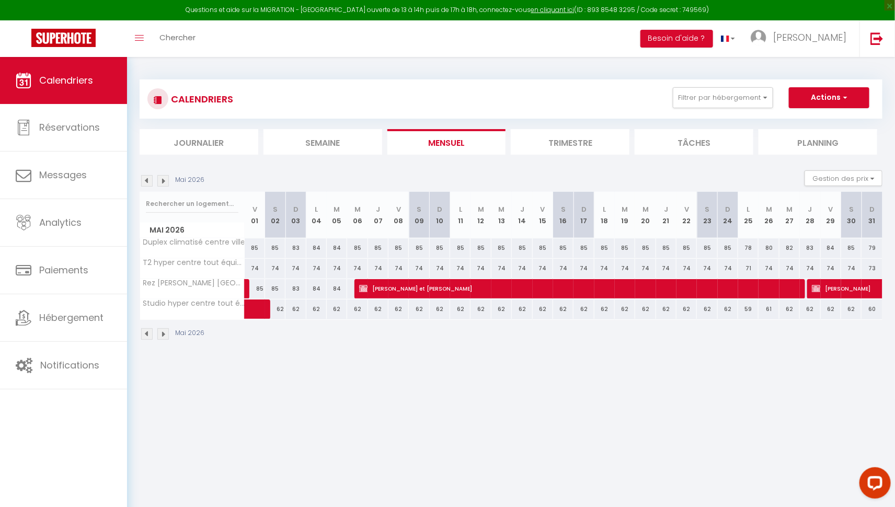
click at [166, 182] on img at bounding box center [163, 181] width 12 height 12
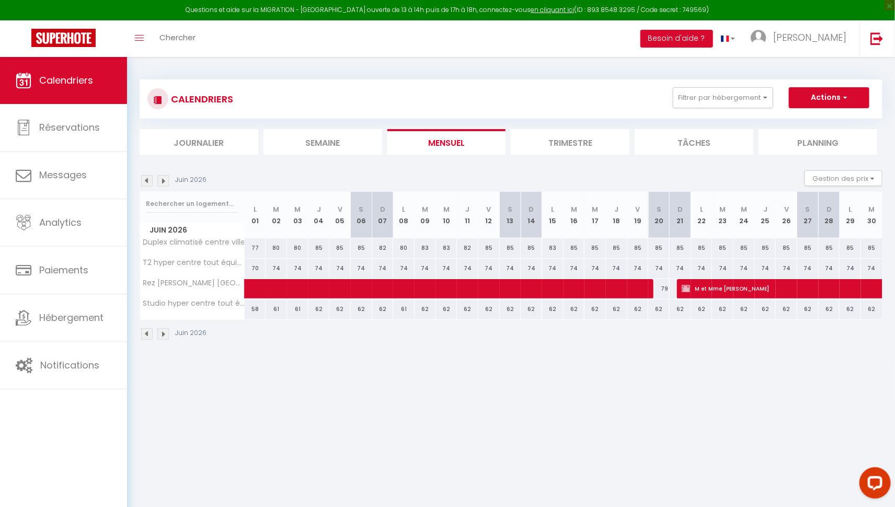
click at [166, 182] on img at bounding box center [163, 181] width 12 height 12
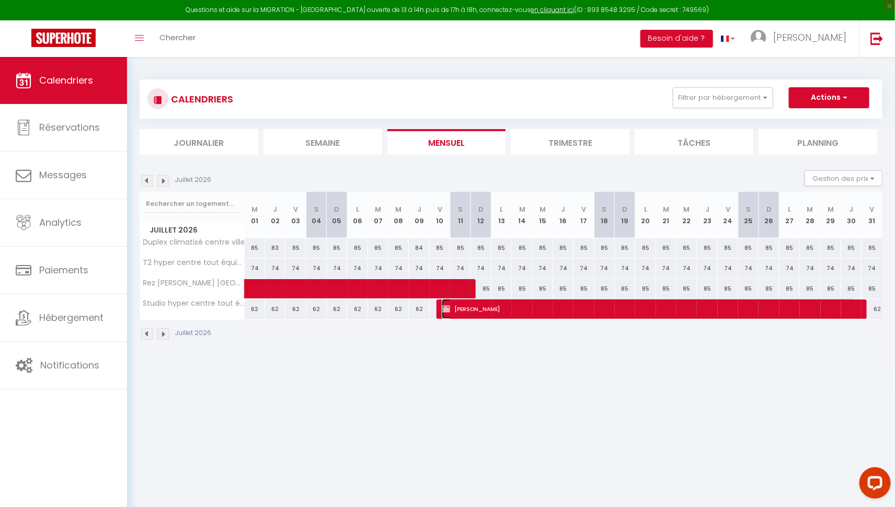
click at [505, 308] on span "[PERSON_NAME]" at bounding box center [649, 309] width 415 height 20
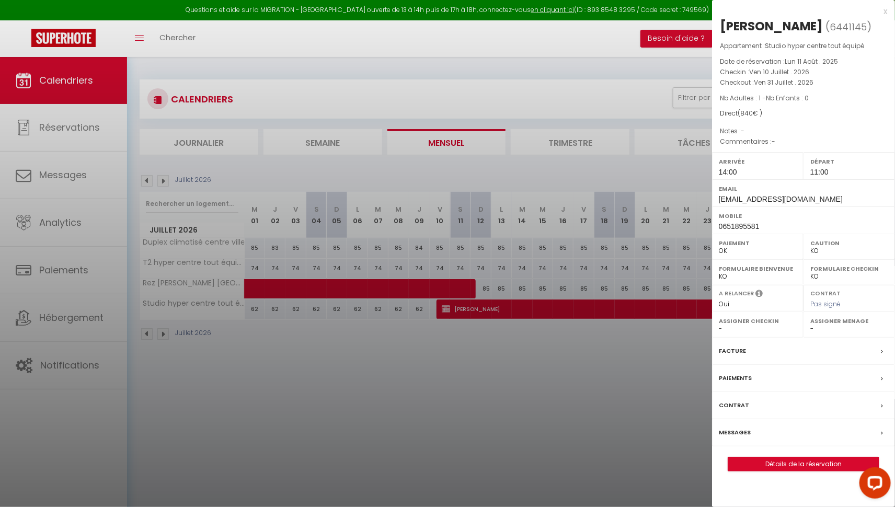
click at [777, 422] on div "Messages" at bounding box center [803, 433] width 183 height 27
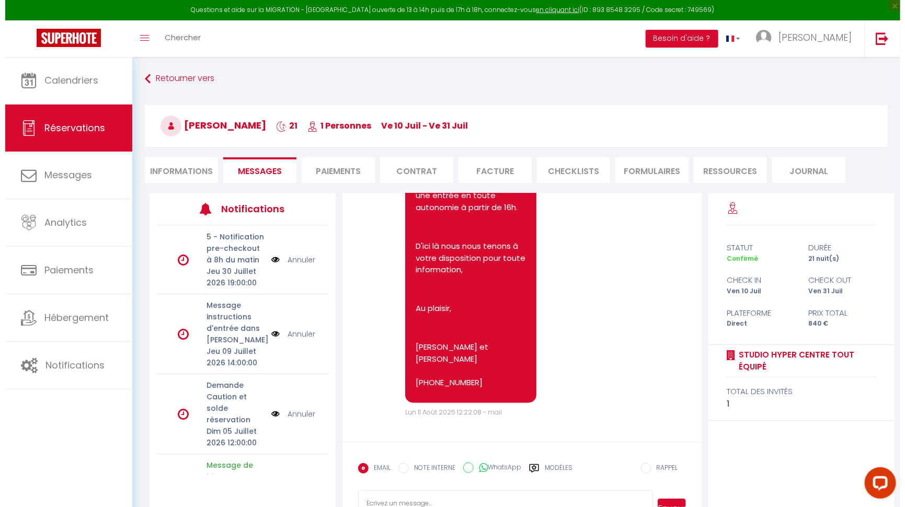
scroll to position [116, 0]
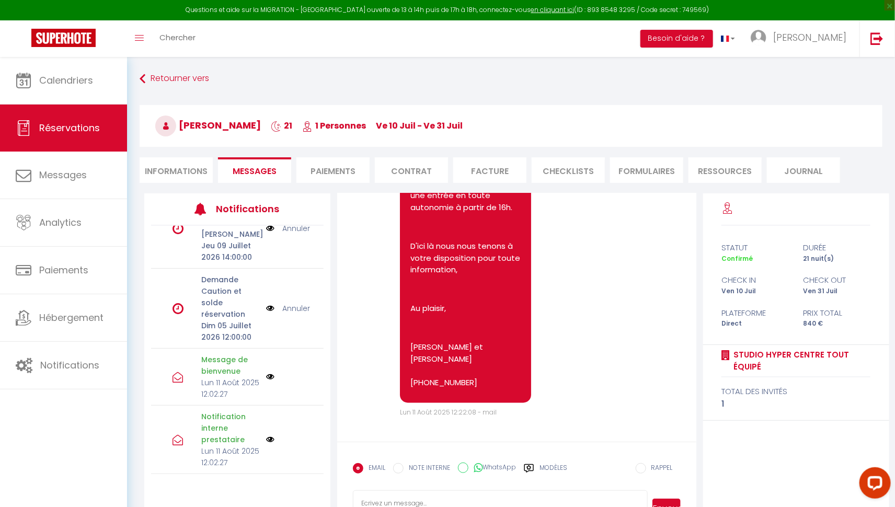
click at [266, 376] on img at bounding box center [270, 377] width 8 height 8
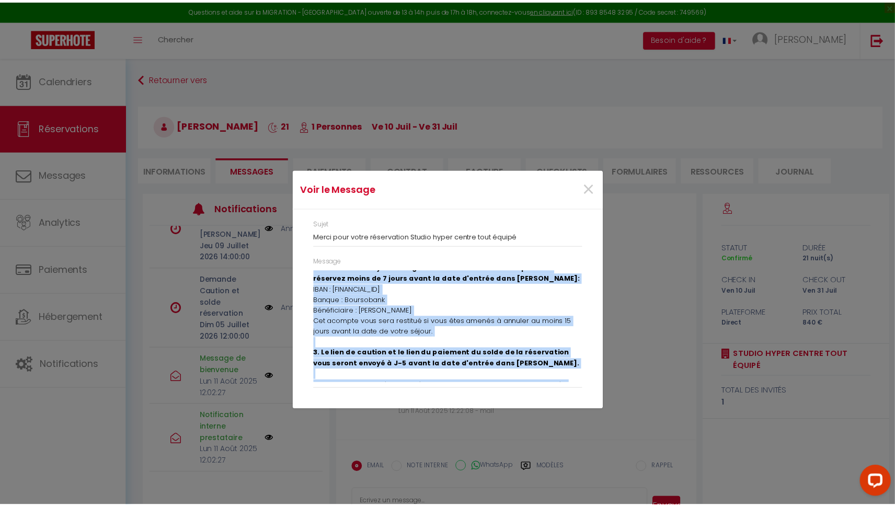
scroll to position [164, 0]
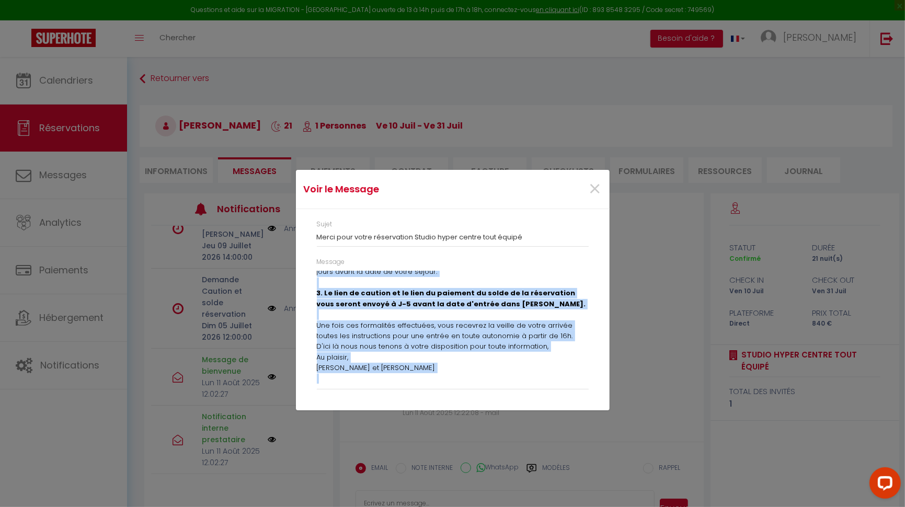
drag, startPoint x: 318, startPoint y: 276, endPoint x: 411, endPoint y: 411, distance: 164.4
click at [411, 411] on div "Voir le Message × Sujet Merci pour votre réservation Studio hyper centre tout é…" at bounding box center [453, 253] width 314 height 507
copy div "Loremip Dolorsitam, Conse adip elits doeiusmodte ! Incid utlaboreetd mag aliq e…"
click at [615, 424] on div "Voir le Message × Sujet Merci pour votre réservation Studio hyper centre tout é…" at bounding box center [452, 253] width 905 height 507
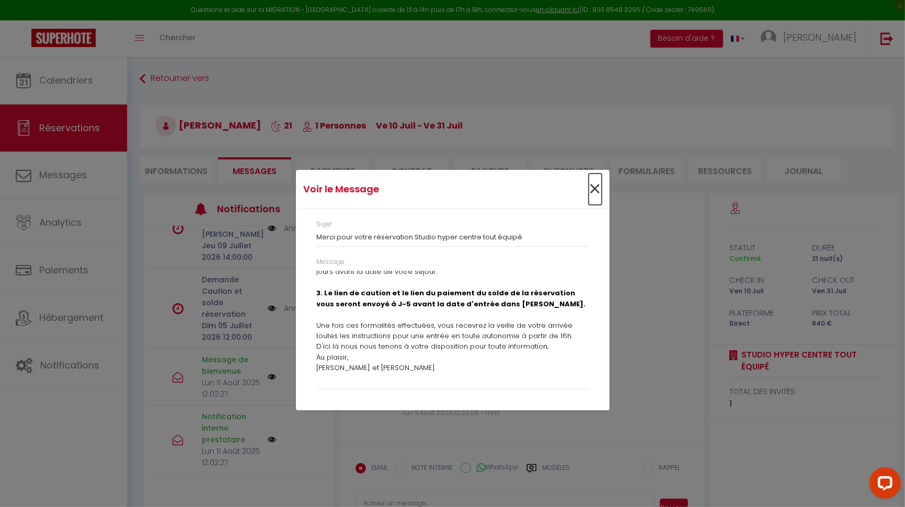
click at [598, 193] on span "×" at bounding box center [595, 189] width 13 height 31
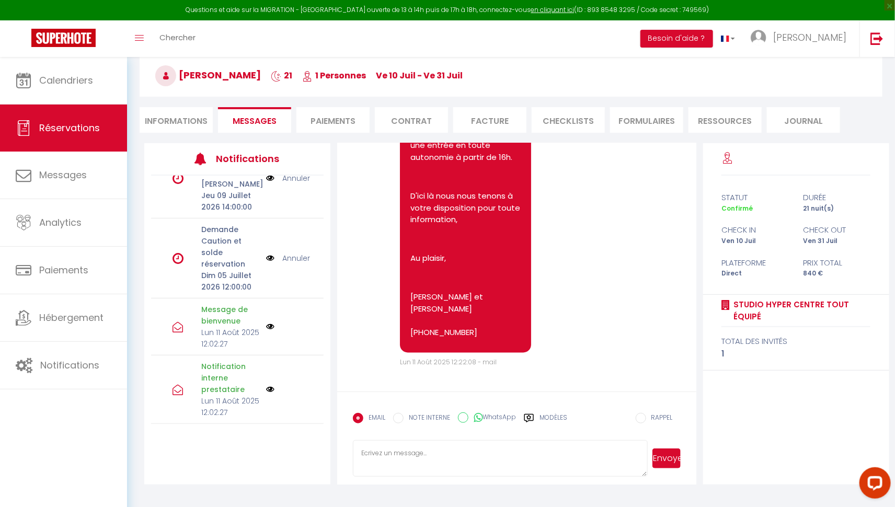
scroll to position [56, 0]
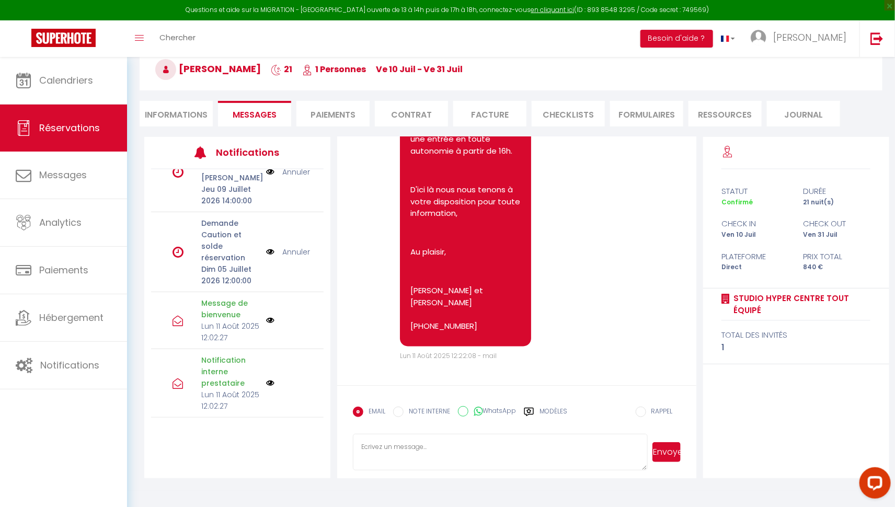
click at [469, 444] on textarea at bounding box center [500, 452] width 295 height 37
paste textarea "Loremip Dolorsitam, Conse adip elits doeiusmodte ! Incid utlaboreetd mag aliq e…"
click at [678, 451] on button "Envoyer" at bounding box center [667, 453] width 28 height 20
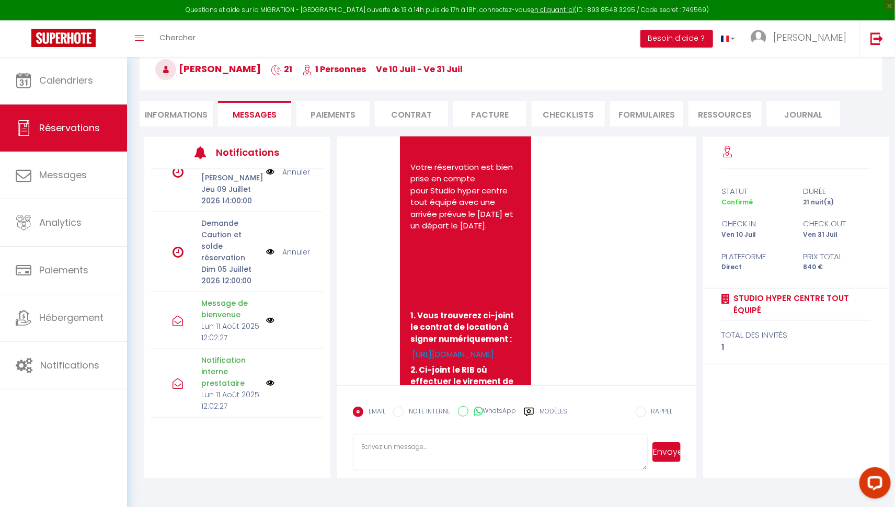
scroll to position [0, 0]
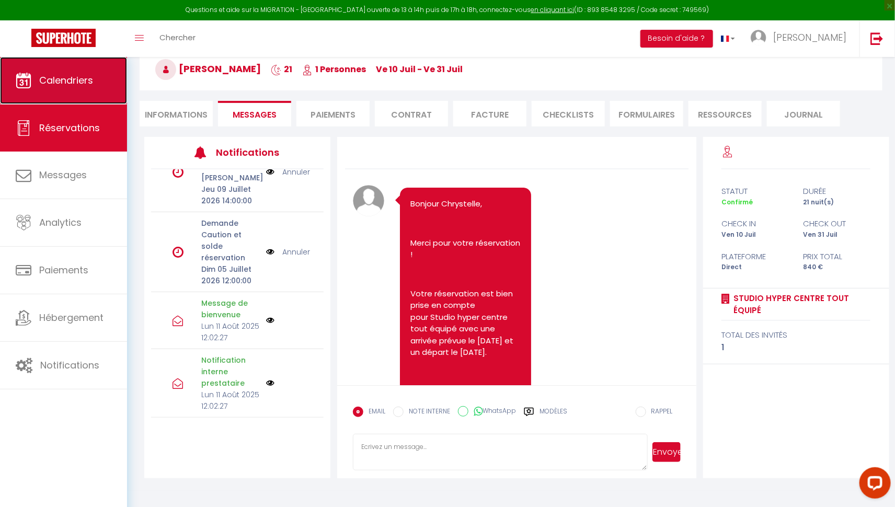
click at [70, 85] on span "Calendriers" at bounding box center [66, 80] width 54 height 13
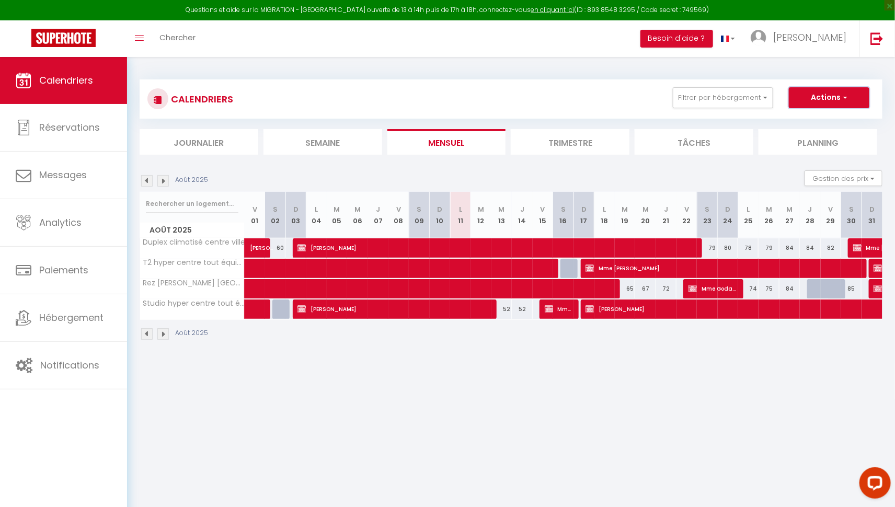
click at [832, 98] on button "Actions" at bounding box center [829, 97] width 81 height 21
click at [810, 120] on link "Nouvelle réservation" at bounding box center [818, 122] width 91 height 16
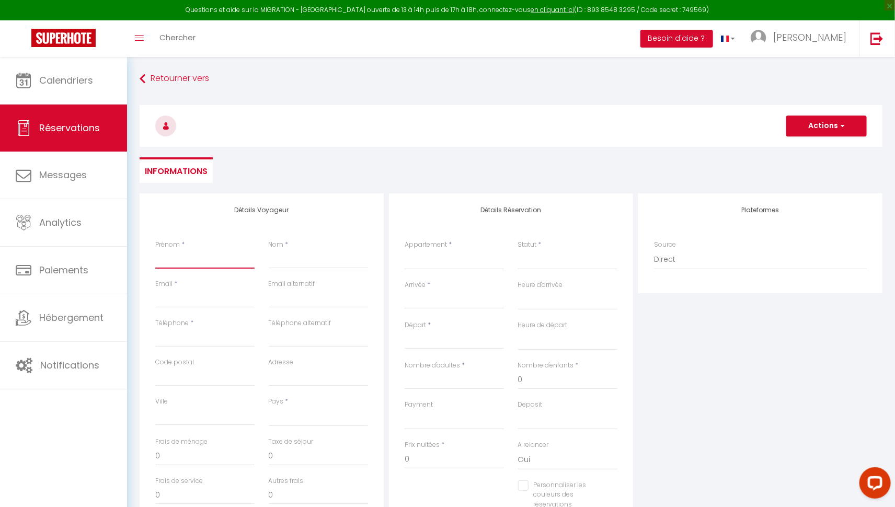
click at [186, 261] on input "Prénom" at bounding box center [204, 259] width 99 height 19
click at [221, 294] on input "Email client" at bounding box center [204, 298] width 99 height 19
click at [164, 337] on input "Téléphone" at bounding box center [204, 337] width 99 height 19
click at [181, 415] on input "Ville" at bounding box center [204, 416] width 99 height 19
click at [285, 417] on select "[GEOGRAPHIC_DATA] [GEOGRAPHIC_DATA] [GEOGRAPHIC_DATA] [GEOGRAPHIC_DATA] [GEOGRA…" at bounding box center [318, 417] width 99 height 20
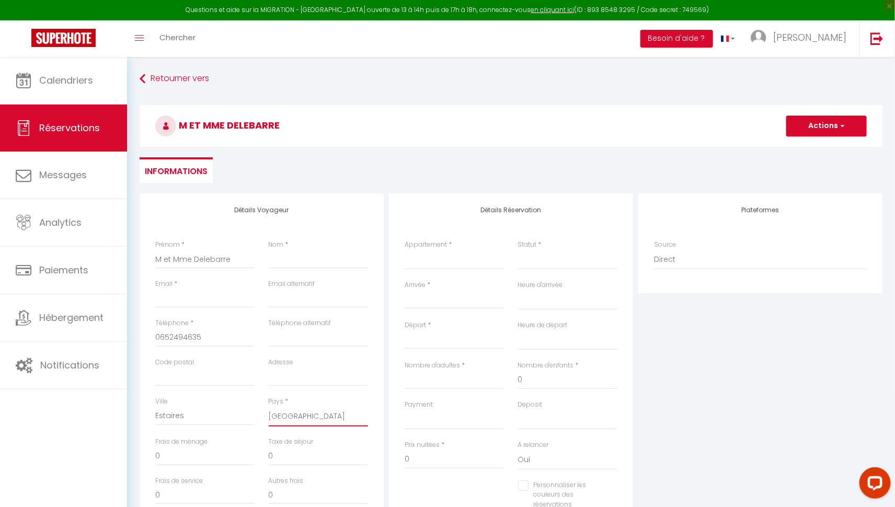
click at [269, 407] on select "[GEOGRAPHIC_DATA] [GEOGRAPHIC_DATA] [GEOGRAPHIC_DATA] [GEOGRAPHIC_DATA] [GEOGRA…" at bounding box center [318, 417] width 99 height 20
click at [437, 259] on select "Duplex climatisé centre ville T2 hyper centre tout équipé Rez [PERSON_NAME] Hyp…" at bounding box center [454, 260] width 99 height 20
click at [405, 250] on select "Duplex climatisé centre ville T2 hyper centre tout équipé Rez [PERSON_NAME] Hyp…" at bounding box center [454, 260] width 99 height 20
click at [536, 260] on select "Confirmé Non Confirmé [PERSON_NAME] par le voyageur No Show Request" at bounding box center [567, 260] width 99 height 20
click at [518, 250] on select "Confirmé Non Confirmé [PERSON_NAME] par le voyageur No Show Request" at bounding box center [567, 260] width 99 height 20
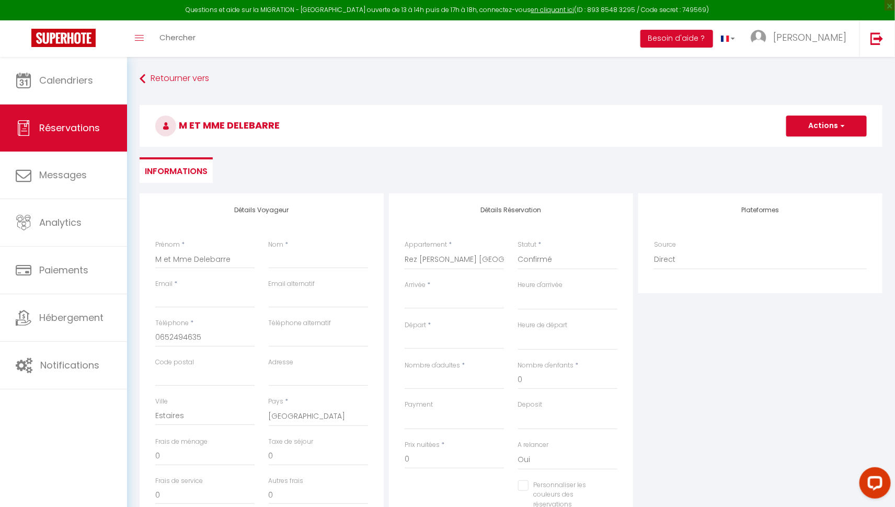
click at [466, 299] on input "Arrivée" at bounding box center [454, 301] width 99 height 14
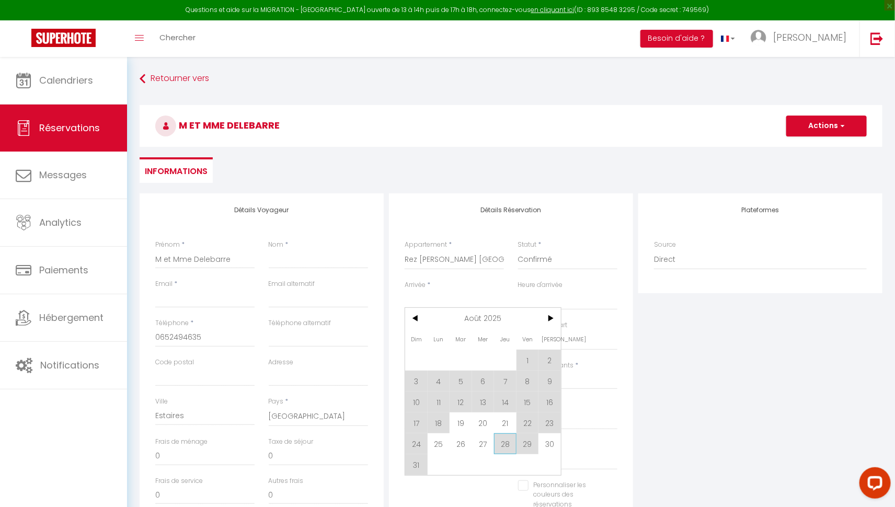
click at [501, 443] on span "28" at bounding box center [505, 444] width 22 height 21
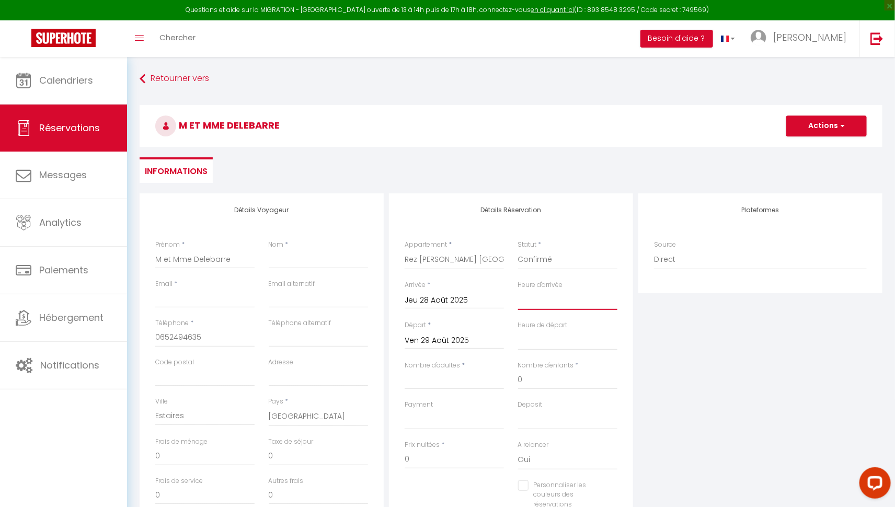
click at [545, 297] on select "00:00 00:30 01:00 01:30 02:00 02:30 03:00 03:30 04:00 04:30 05:00 05:30 06:00 0…" at bounding box center [567, 300] width 99 height 20
click at [518, 290] on select "00:00 00:30 01:00 01:30 02:00 02:30 03:00 03:30 04:00 04:30 05:00 05:30 06:00 0…" at bounding box center [567, 300] width 99 height 20
click at [467, 343] on input "Ven 29 Août 2025" at bounding box center [454, 341] width 99 height 14
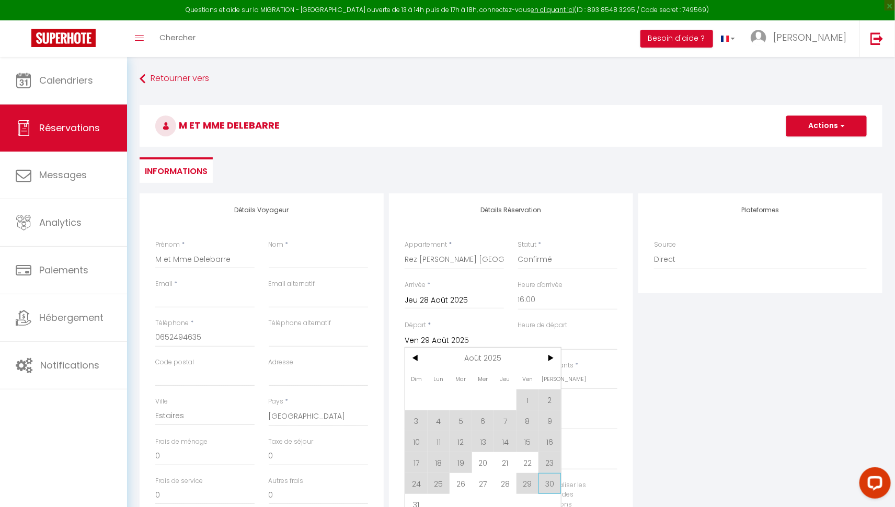
click at [549, 485] on span "30" at bounding box center [550, 483] width 22 height 21
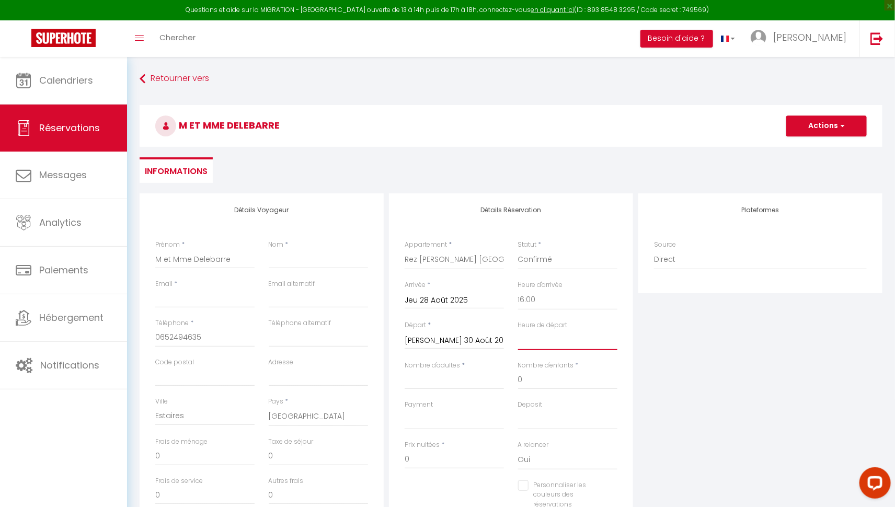
click at [562, 333] on select "00:00 00:30 01:00 01:30 02:00 02:30 03:00 03:30 04:00 04:30 05:00 05:30 06:00 0…" at bounding box center [567, 341] width 99 height 20
click at [518, 331] on select "00:00 00:30 01:00 01:30 02:00 02:30 03:00 03:30 04:00 04:30 05:00 05:30 06:00 0…" at bounding box center [567, 341] width 99 height 20
click at [460, 378] on input "Nombre d'adultes" at bounding box center [454, 380] width 99 height 19
click at [450, 417] on select "OK KO" at bounding box center [454, 420] width 99 height 20
click at [405, 410] on select "OK KO" at bounding box center [454, 420] width 99 height 20
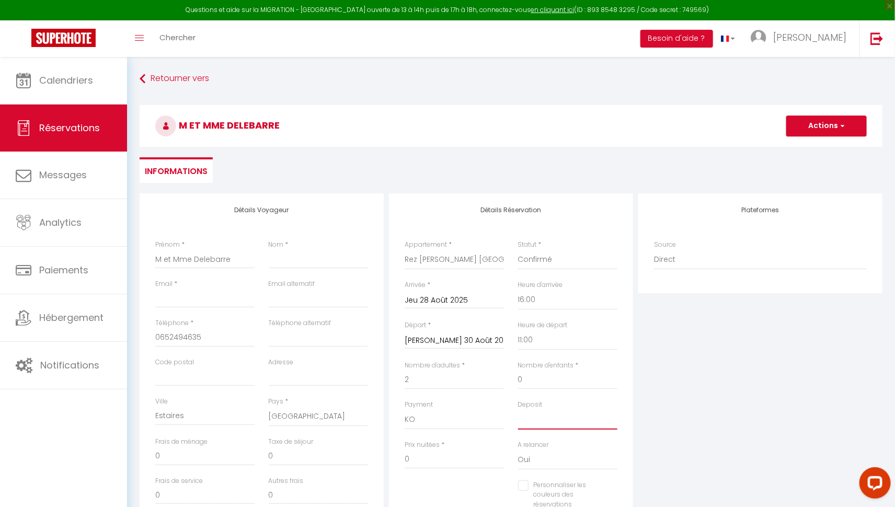
click at [545, 418] on select "OK KO" at bounding box center [567, 420] width 99 height 20
click at [518, 410] on select "OK KO" at bounding box center [567, 420] width 99 height 20
click at [439, 457] on input "0" at bounding box center [454, 459] width 99 height 19
click at [718, 370] on div "Plateformes Source Direct [DOMAIN_NAME] [DOMAIN_NAME] Chalet montagne Expedia G…" at bounding box center [761, 381] width 250 height 374
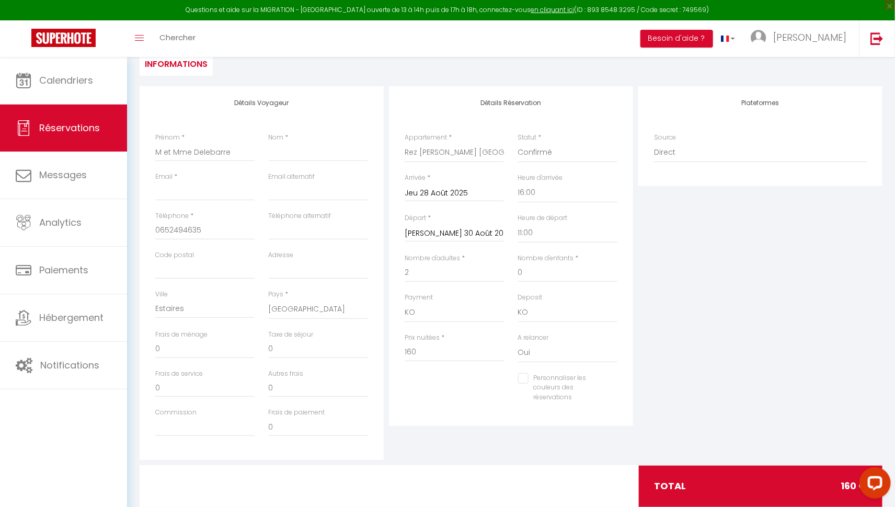
scroll to position [110, 0]
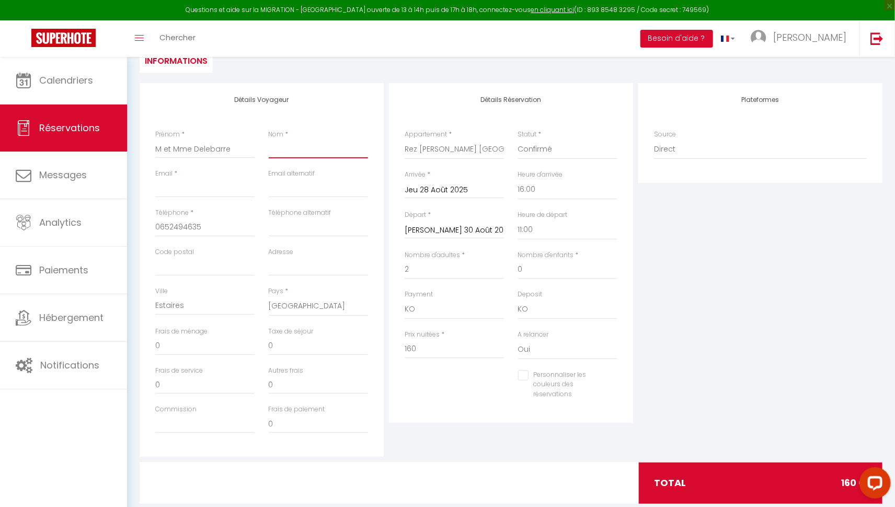
click at [276, 148] on input "Nom" at bounding box center [318, 149] width 99 height 19
click at [191, 187] on input "Email client" at bounding box center [204, 188] width 99 height 19
click at [188, 189] on input "[EMAIL_ADDRESS][DOMAIN_NAME]" at bounding box center [204, 188] width 99 height 19
click at [276, 148] on input "Nom" at bounding box center [318, 149] width 99 height 19
click at [864, 314] on div "Plateformes Source Direct [DOMAIN_NAME] [DOMAIN_NAME] Chalet montagne Expedia G…" at bounding box center [761, 270] width 250 height 374
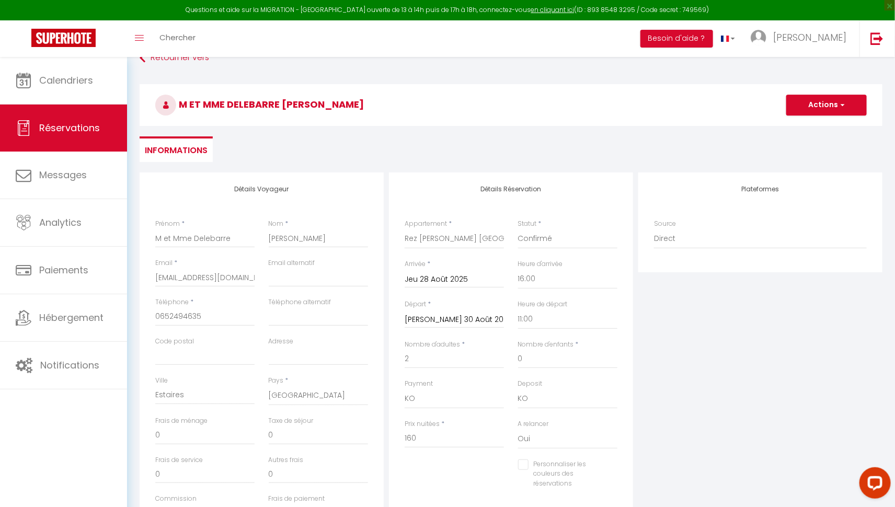
scroll to position [0, 0]
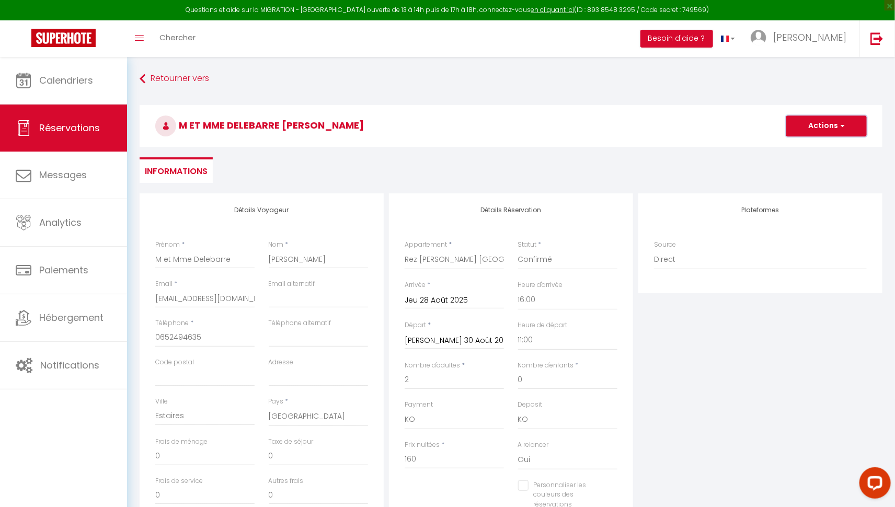
click at [835, 126] on button "Actions" at bounding box center [827, 126] width 81 height 21
click at [806, 145] on link "Enregistrer" at bounding box center [816, 149] width 83 height 14
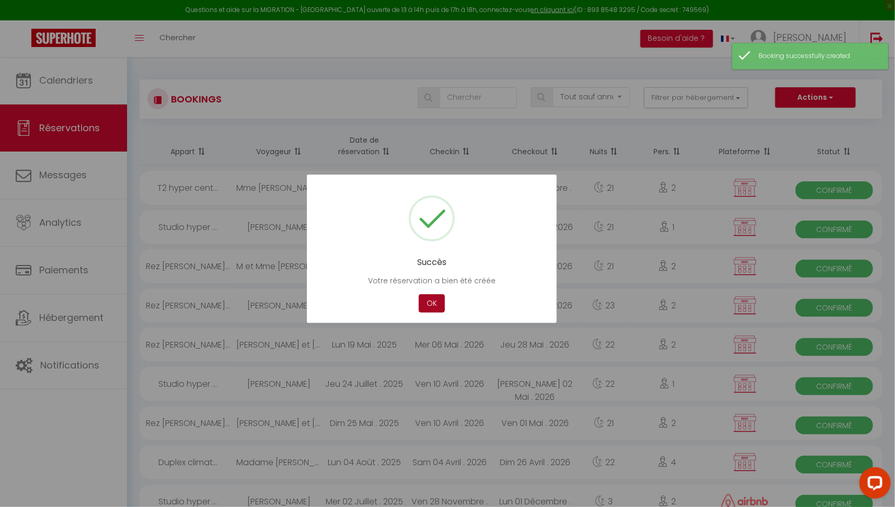
click at [430, 297] on button "OK" at bounding box center [432, 303] width 26 height 18
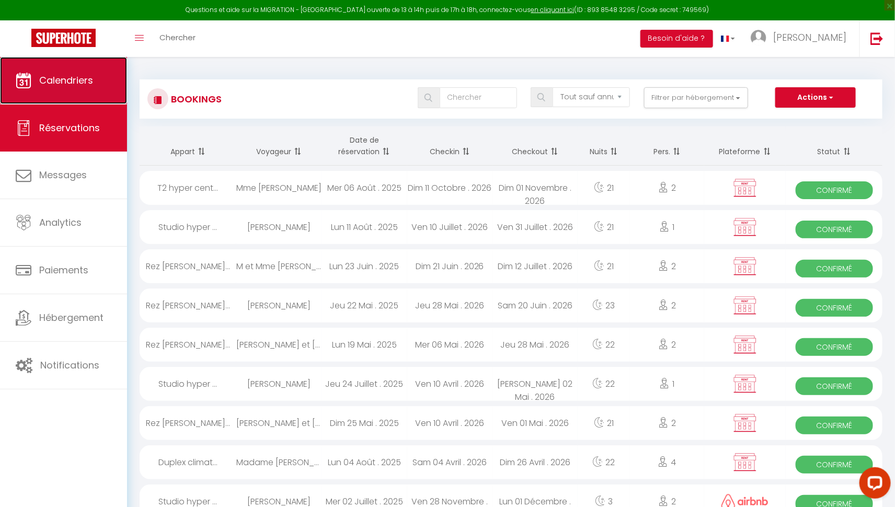
click at [75, 89] on link "Calendriers" at bounding box center [63, 80] width 127 height 47
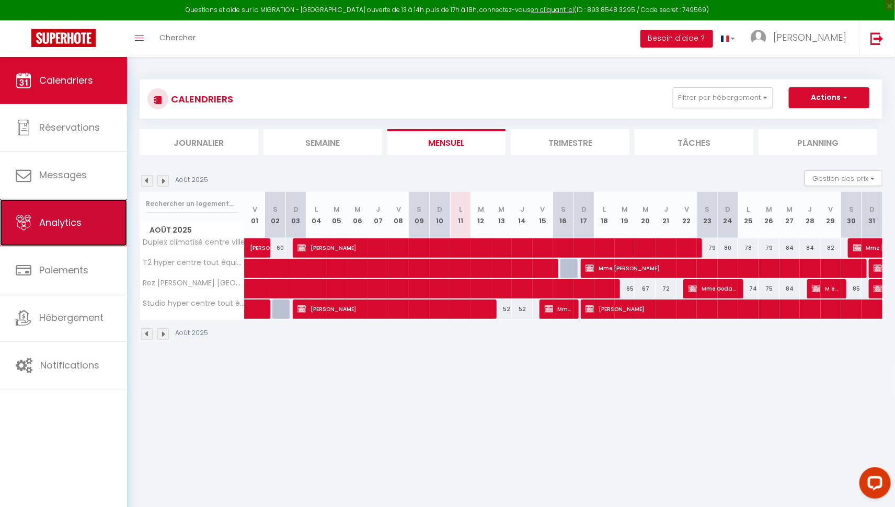
click at [66, 216] on span "Analytics" at bounding box center [60, 222] width 42 height 13
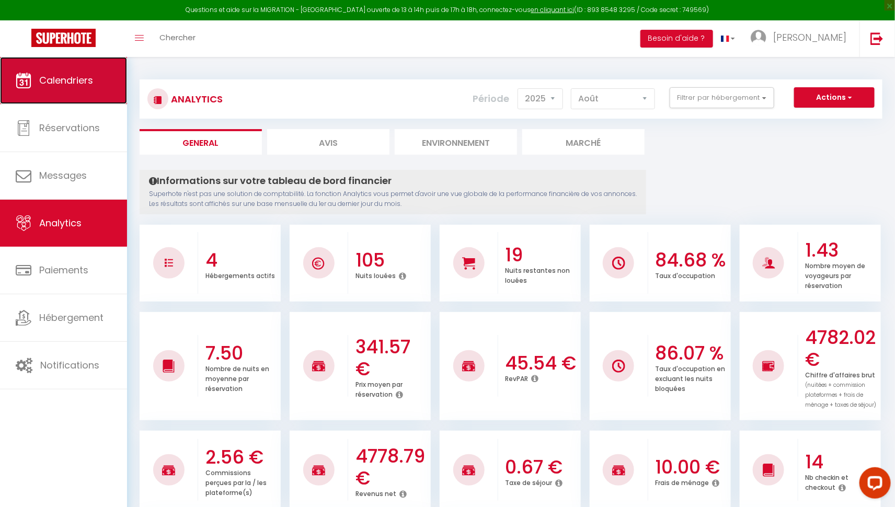
click at [66, 69] on link "Calendriers" at bounding box center [63, 80] width 127 height 47
